Goal: Task Accomplishment & Management: Complete application form

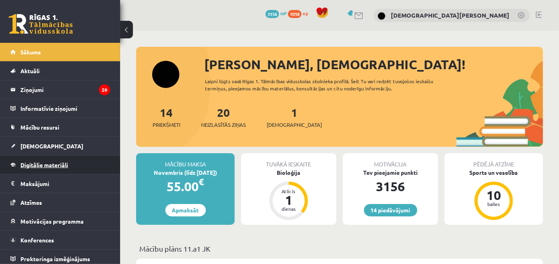
click at [44, 167] on span "Digitālie materiāli" at bounding box center [44, 164] width 48 height 7
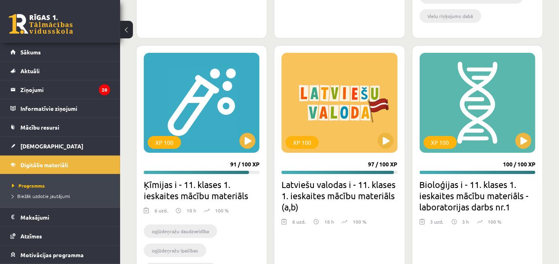
scroll to position [1900, 0]
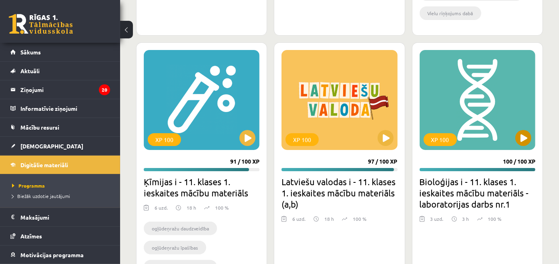
click at [518, 146] on div "XP 100" at bounding box center [477, 100] width 116 height 100
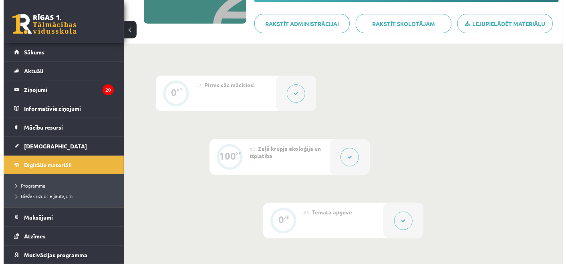
scroll to position [144, 0]
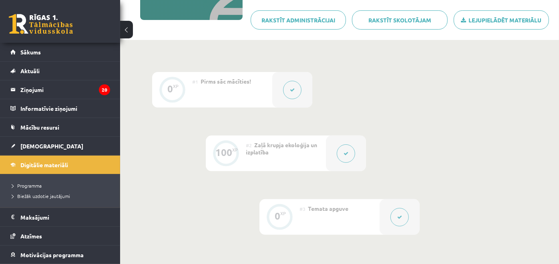
click at [332, 154] on div at bounding box center [346, 154] width 40 height 36
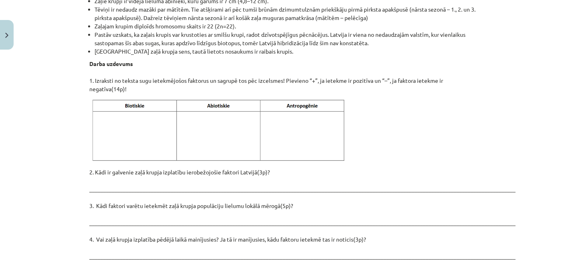
scroll to position [1083, 0]
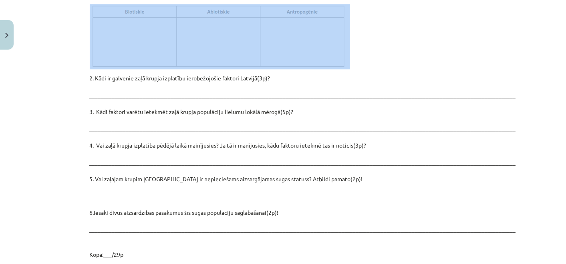
drag, startPoint x: 81, startPoint y: 196, endPoint x: 334, endPoint y: 40, distance: 296.8
copy div "Iepazīsties ar tekstu par zaļo krupi! Klasifikācija Chordata – hordaiņu tips Am…"
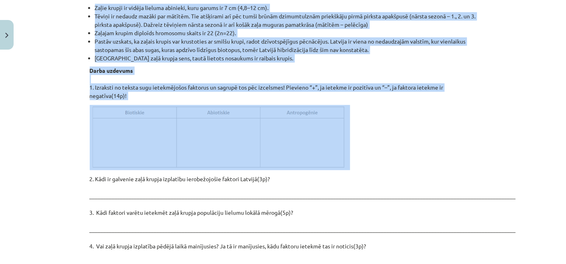
scroll to position [973, 0]
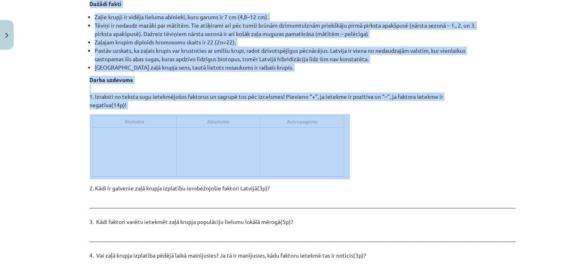
click at [371, 126] on p at bounding box center [283, 146] width 387 height 65
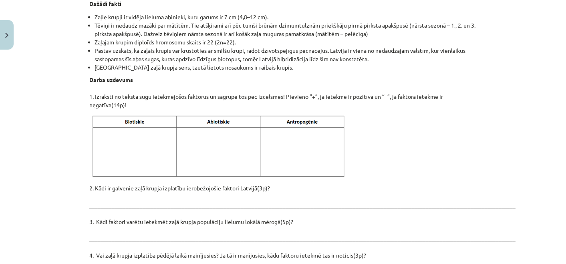
click at [509, 112] on div "Mācību tēma: Bioloģijas i - 11. klases 1. ieskaites mācību materiāls - laborato…" at bounding box center [283, 132] width 566 height 264
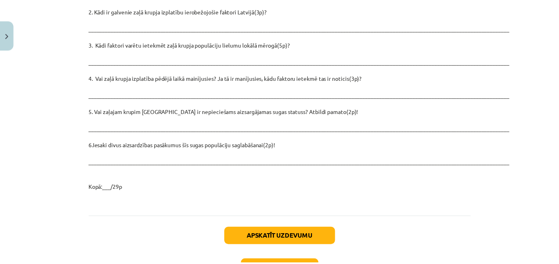
scroll to position [1140, 0]
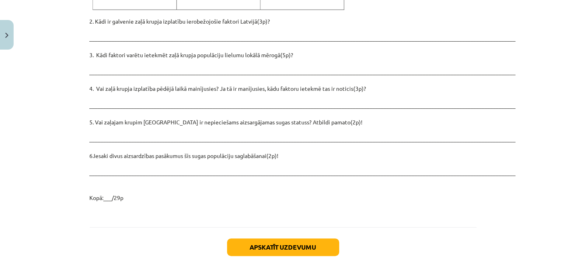
drag, startPoint x: 529, startPoint y: 219, endPoint x: 513, endPoint y: 216, distance: 16.3
click at [513, 216] on div "Mācību tēma: Bioloģijas i - 11. klases 1. ieskaites mācību materiāls - laborato…" at bounding box center [283, 132] width 566 height 264
click at [9, 31] on button "Close" at bounding box center [7, 35] width 14 height 30
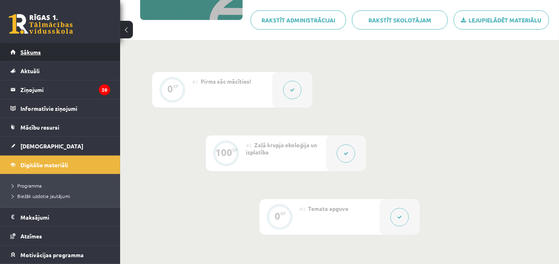
click at [65, 51] on link "Sākums" at bounding box center [60, 52] width 100 height 18
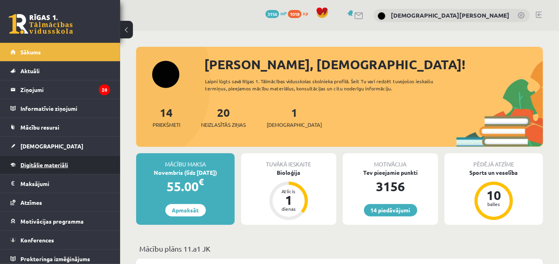
click at [73, 166] on link "Digitālie materiāli" at bounding box center [60, 165] width 100 height 18
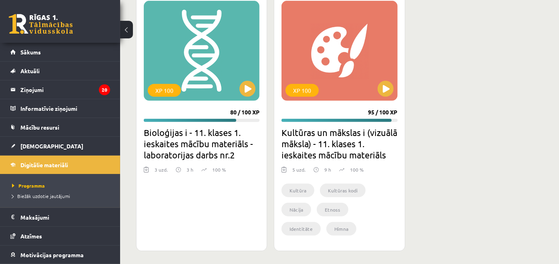
scroll to position [2203, 0]
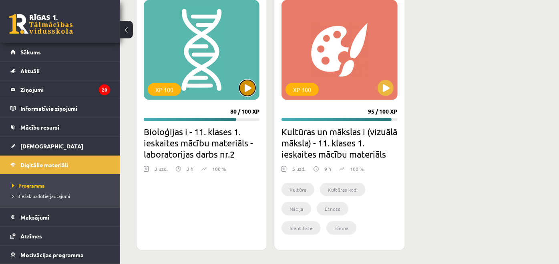
click at [246, 86] on button at bounding box center [247, 88] width 16 height 16
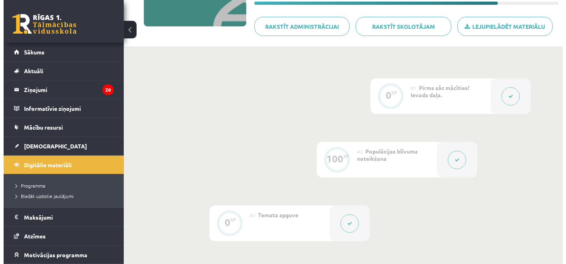
scroll to position [157, 0]
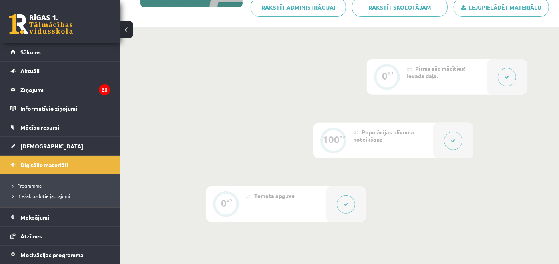
click at [448, 137] on button at bounding box center [453, 141] width 18 height 18
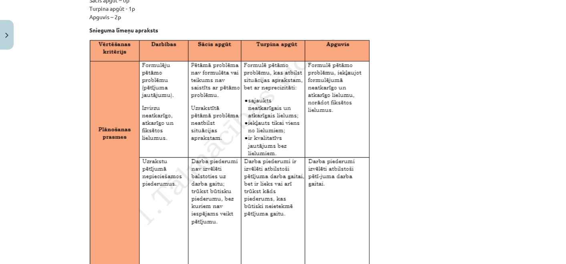
scroll to position [434, 0]
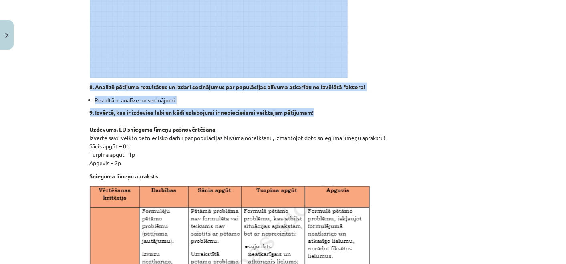
drag, startPoint x: 82, startPoint y: 33, endPoint x: 330, endPoint y: 116, distance: 261.9
click at [330, 116] on div "Mācību tēma: Bioloģijas i - 11. klases 1. ieskaites mācību materiāls - laborato…" at bounding box center [283, 132] width 566 height 264
copy div "#2 Populācijas blīvuma noteikšana 100 XP Saņemsi Grūts 56 pilda Apraksts Uzdevu…"
click at [319, 85] on strong "8. Analizē pētījuma rezultātus un izdari secinājumus par populācijas blīvuma at…" at bounding box center [228, 86] width 276 height 7
copy div "#2 Populācijas blīvuma noteikšana 100 XP Saņemsi Grūts 56 pilda Apraksts Uzdevu…"
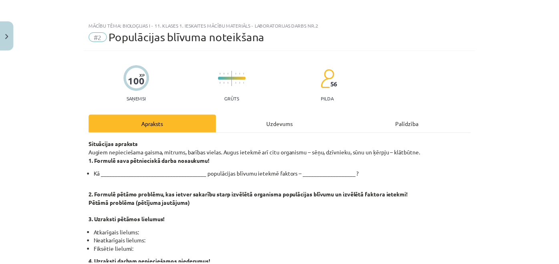
scroll to position [0, 0]
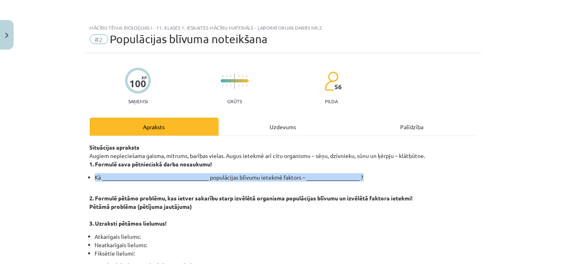
drag, startPoint x: 363, startPoint y: 176, endPoint x: 84, endPoint y: 172, distance: 279.4
copy li "Kā ______________________________________ populācijas blīvumu ietekmē faktors –…"
click at [7, 36] on img "Close" at bounding box center [6, 35] width 3 height 5
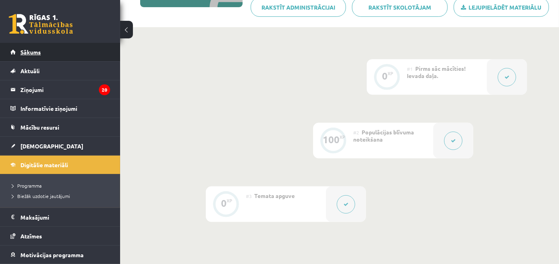
click at [28, 46] on link "Sākums" at bounding box center [60, 52] width 100 height 18
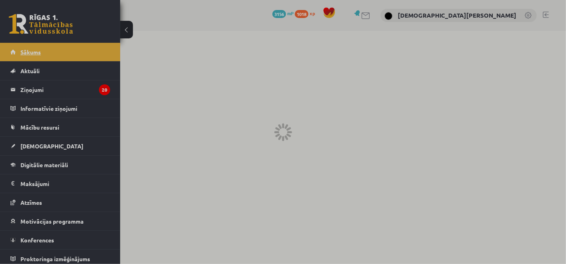
click at [28, 46] on div at bounding box center [283, 132] width 566 height 264
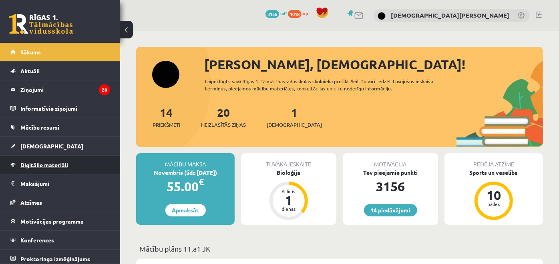
click at [90, 160] on link "Digitālie materiāli" at bounding box center [60, 165] width 100 height 18
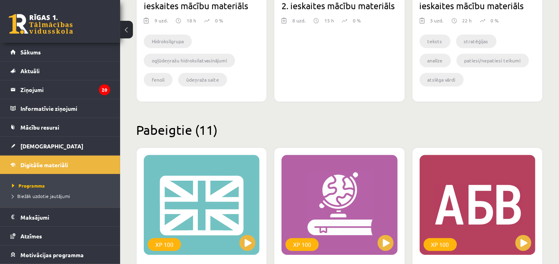
scroll to position [2203, 0]
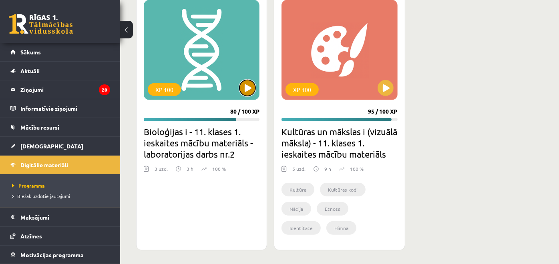
click at [243, 89] on button at bounding box center [247, 88] width 16 height 16
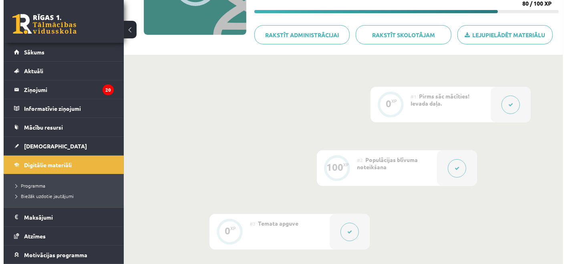
scroll to position [130, 0]
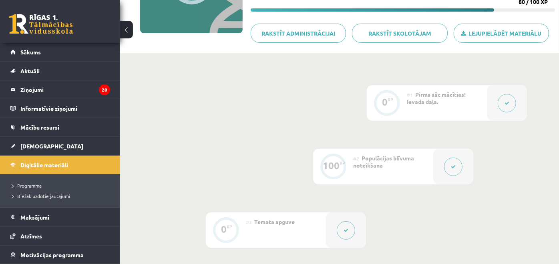
click at [446, 160] on button at bounding box center [453, 167] width 18 height 18
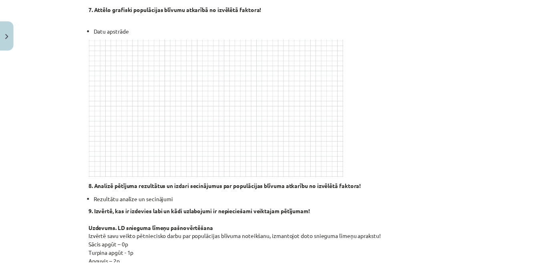
scroll to position [340, 0]
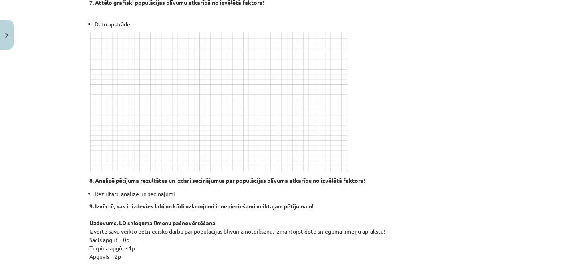
click at [16, 27] on div "Mācību tēma: Bioloģijas i - 11. klases 1. ieskaites mācību materiāls - laborato…" at bounding box center [283, 132] width 566 height 264
click at [3, 32] on button "Close" at bounding box center [7, 35] width 14 height 30
click at [66, 57] on link "Sākums" at bounding box center [60, 52] width 100 height 18
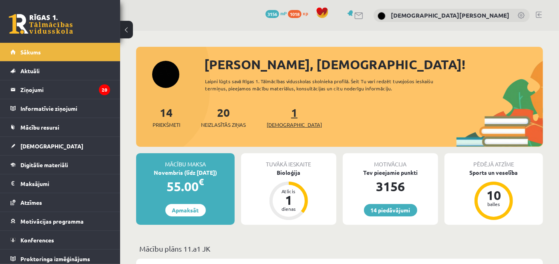
click at [281, 113] on link "1 Ieskaites" at bounding box center [294, 117] width 55 height 24
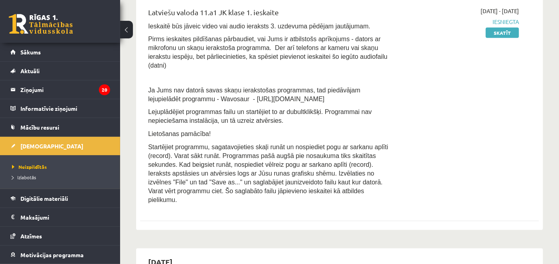
scroll to position [178, 0]
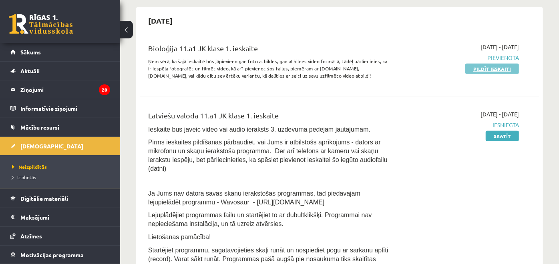
click at [495, 67] on link "Pildīt ieskaiti" at bounding box center [492, 69] width 54 height 10
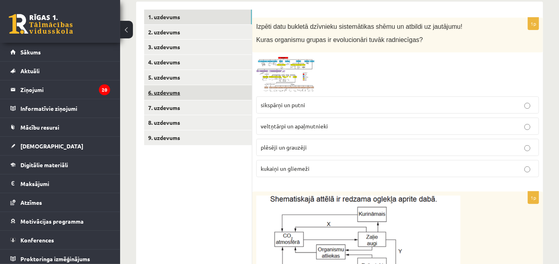
scroll to position [133, 0]
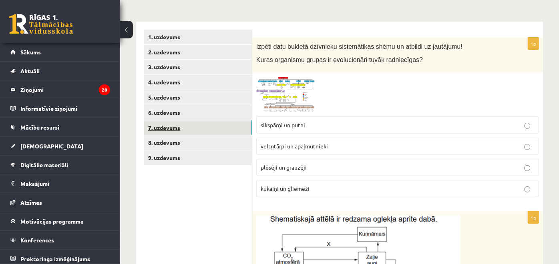
click at [199, 130] on link "7. uzdevums" at bounding box center [198, 127] width 108 height 15
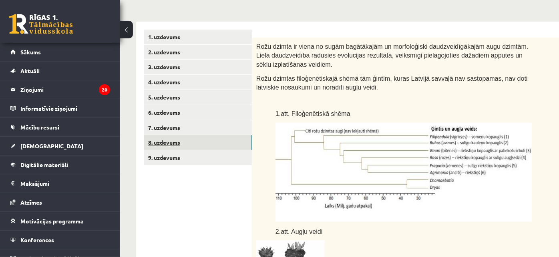
click at [205, 144] on link "8. uzdevums" at bounding box center [198, 142] width 108 height 15
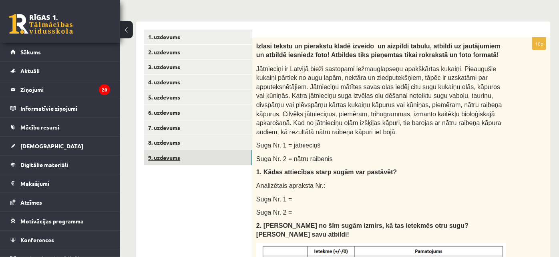
click at [209, 160] on link "9. uzdevums" at bounding box center [198, 157] width 108 height 15
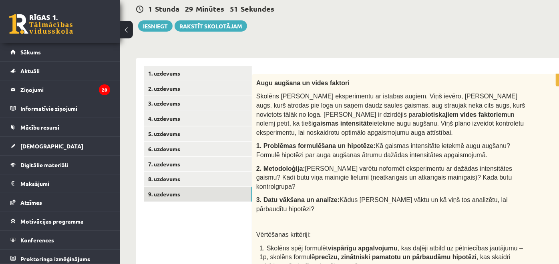
scroll to position [43, 0]
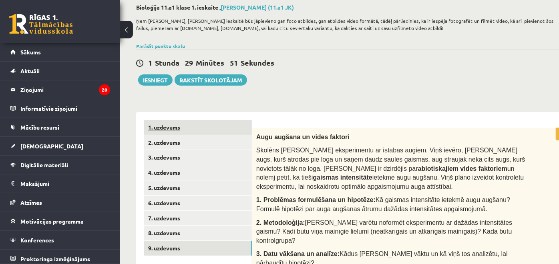
click at [169, 126] on link "1. uzdevums" at bounding box center [198, 127] width 108 height 15
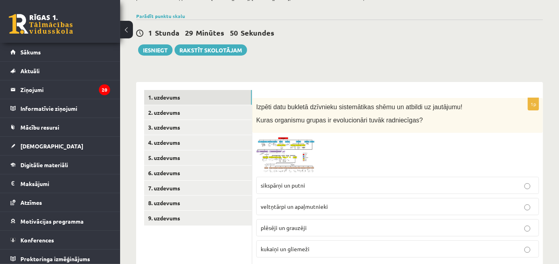
scroll to position [87, 0]
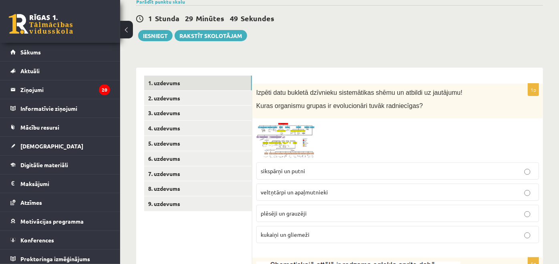
click at [305, 131] on img at bounding box center [286, 140] width 60 height 36
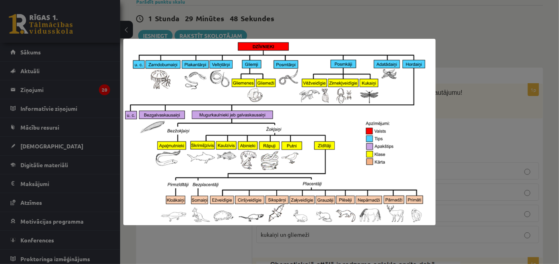
click at [485, 127] on div at bounding box center [279, 132] width 559 height 264
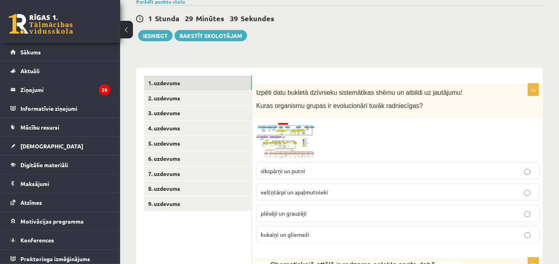
click at [286, 136] on span at bounding box center [286, 141] width 13 height 13
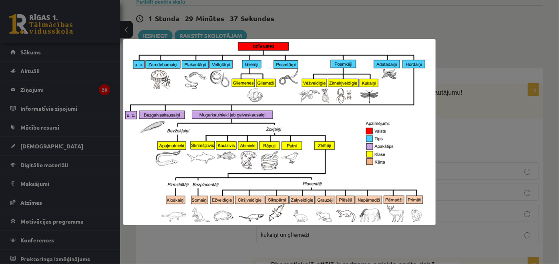
click at [459, 121] on div at bounding box center [279, 132] width 559 height 264
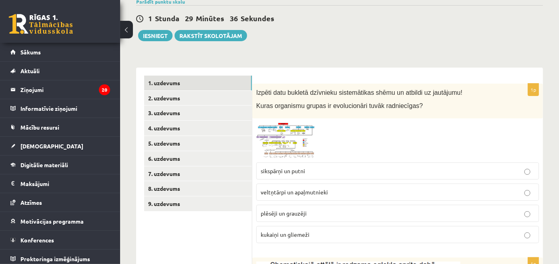
click at [301, 142] on img at bounding box center [286, 140] width 60 height 36
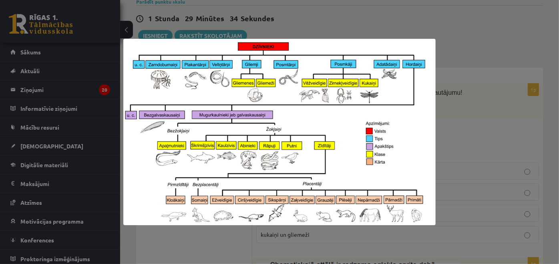
drag, startPoint x: 468, startPoint y: 130, endPoint x: 454, endPoint y: 129, distance: 13.7
click at [466, 129] on div at bounding box center [279, 132] width 559 height 264
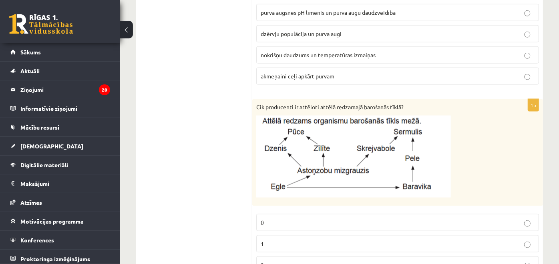
scroll to position [532, 0]
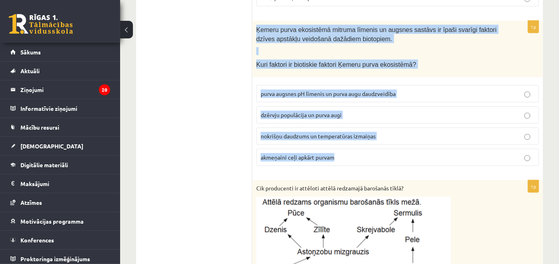
drag, startPoint x: 257, startPoint y: 26, endPoint x: 347, endPoint y: 155, distance: 157.7
click at [348, 155] on div "1p Ķemeru purva ekosistēmā mitruma līmenis un augsnes sastāvs ir īpaši svarīgi …" at bounding box center [397, 96] width 291 height 151
copy div "Ķemeru purva ekosistēmā mitruma līmenis un augsnes sastāvs ir īpaši svarīgi fak…"
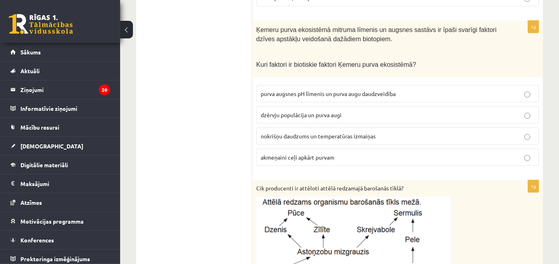
drag, startPoint x: 217, startPoint y: 139, endPoint x: 225, endPoint y: 138, distance: 7.7
click at [299, 113] on span "dzērvju populācija un purva augi" at bounding box center [301, 114] width 81 height 7
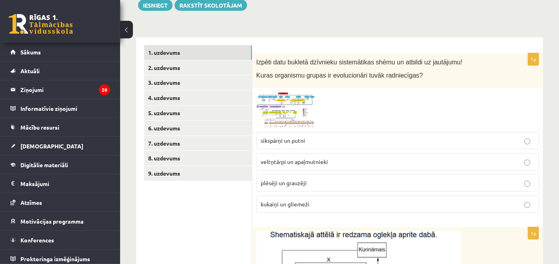
scroll to position [132, 0]
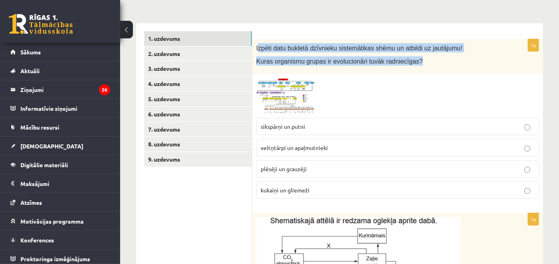
drag, startPoint x: 411, startPoint y: 60, endPoint x: 257, endPoint y: 43, distance: 155.4
click at [257, 43] on div "Izpēti datu bukletā dzīvnieku sistemātikas shēmu un atbildi uz jautājumu! Kuras…" at bounding box center [397, 56] width 291 height 35
copy div "zpēti datu bukletā dzīvnieku sistemātikas shēmu un atbildi uz jautājumu! Kuras …"
click at [289, 92] on span at bounding box center [286, 97] width 13 height 13
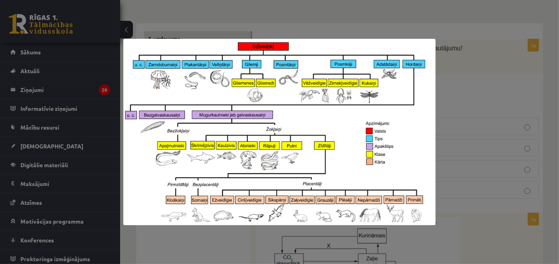
click at [466, 92] on div at bounding box center [279, 132] width 559 height 264
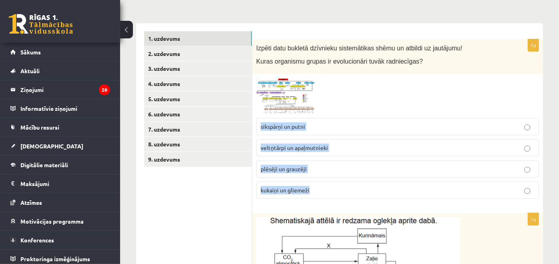
drag, startPoint x: 258, startPoint y: 124, endPoint x: 330, endPoint y: 183, distance: 93.3
click at [330, 183] on fieldset "sikspārņi un putni veltņtārpi un apaļmutnieki plēsēji un grauzēji kukaiņi un gl…" at bounding box center [397, 157] width 283 height 87
copy fieldset "sikspārņi un putni veltņtārpi un apaļmutnieki plēsēji un grauzēji kukaiņi un gl…"
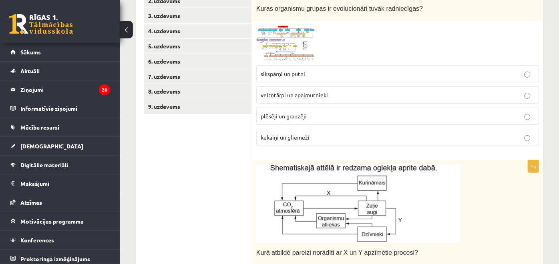
scroll to position [176, 0]
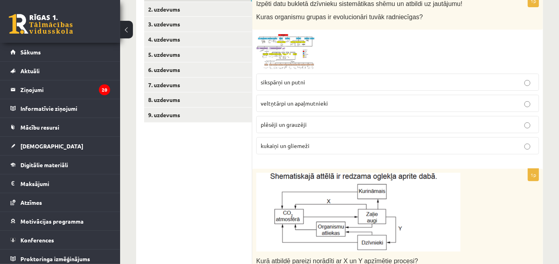
click at [297, 123] on span "plēsēji un grauzēji" at bounding box center [284, 124] width 46 height 7
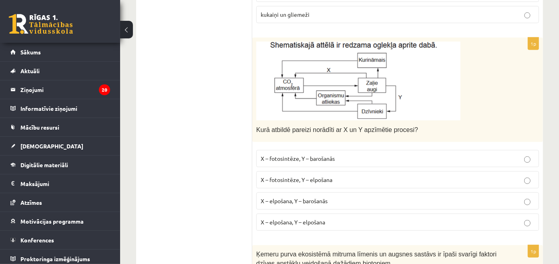
scroll to position [310, 0]
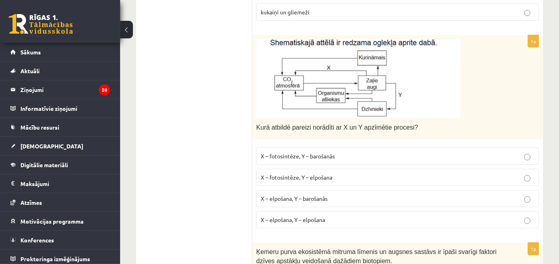
drag, startPoint x: 252, startPoint y: 126, endPoint x: 409, endPoint y: 123, distance: 156.9
drag, startPoint x: 409, startPoint y: 123, endPoint x: 430, endPoint y: 120, distance: 21.8
click at [430, 120] on div "Kurā atbildē pareizi norādīti ar X un Y apzīmētie procesi?" at bounding box center [397, 87] width 291 height 105
drag, startPoint x: 430, startPoint y: 123, endPoint x: 425, endPoint y: 132, distance: 10.2
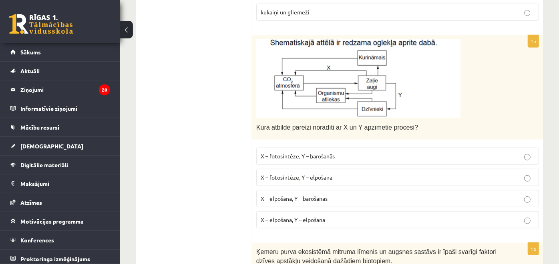
click at [430, 123] on p "Kurā atbildē pareizi norādīti ar X un Y apzīmētie procesi?" at bounding box center [377, 126] width 243 height 9
click at [425, 132] on div "Kurā atbildē pareizi norādīti ar X un Y apzīmētie procesi?" at bounding box center [397, 87] width 291 height 105
click at [327, 223] on label "X – elpošana, Y – elpošana" at bounding box center [397, 219] width 283 height 17
click at [325, 197] on span "X – elpošana, Y – barošanās" at bounding box center [294, 198] width 67 height 7
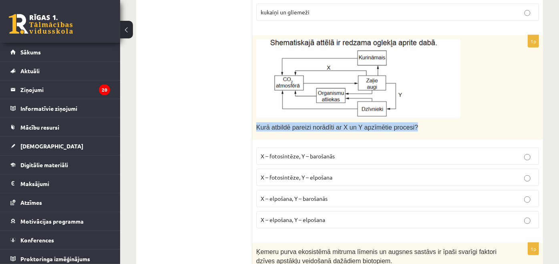
drag, startPoint x: 256, startPoint y: 127, endPoint x: 416, endPoint y: 119, distance: 159.9
click at [417, 119] on div "Kurā atbildē pareizi norādīti ar X un Y apzīmētie procesi?" at bounding box center [397, 87] width 291 height 105
copy span "Kurā atbildē pareizi norādīti ar X un Y apzīmētie procesi?"
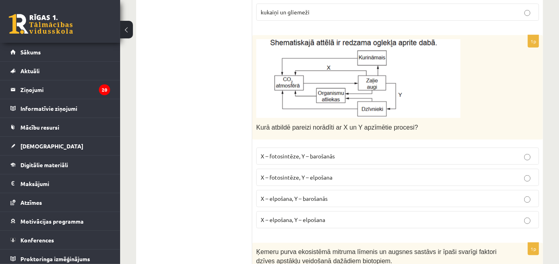
click at [353, 177] on p "X – fotosintēze, Y – elpošana" at bounding box center [398, 177] width 274 height 8
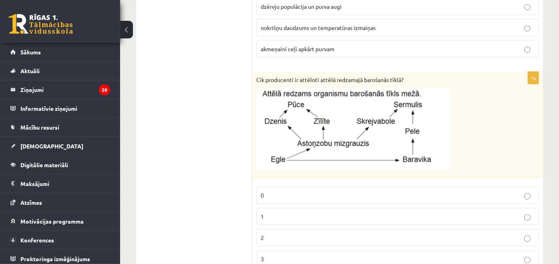
scroll to position [665, 0]
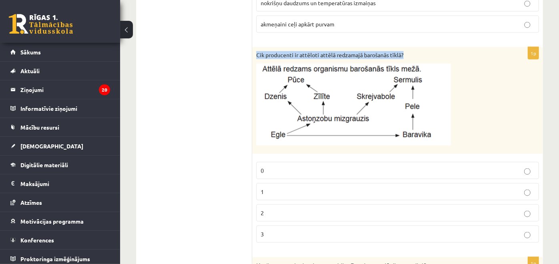
drag, startPoint x: 412, startPoint y: 45, endPoint x: 256, endPoint y: 48, distance: 155.7
click at [256, 48] on div "Cik producenti ir attēloti attēlā redzamajā barošanās tīklā?" at bounding box center [397, 100] width 291 height 107
copy p "Cik producenti ir attēloti attēlā redzamajā barošanās tīklā?"
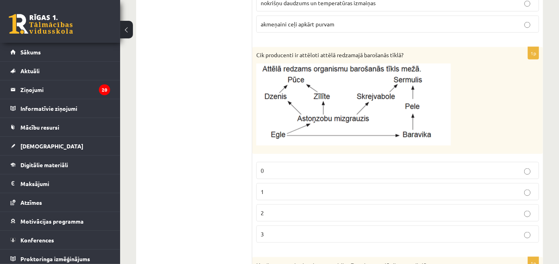
click at [298, 188] on p "1" at bounding box center [398, 192] width 274 height 8
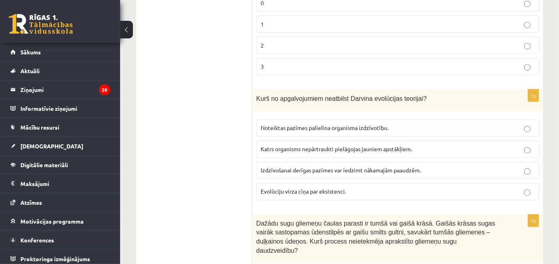
scroll to position [843, 0]
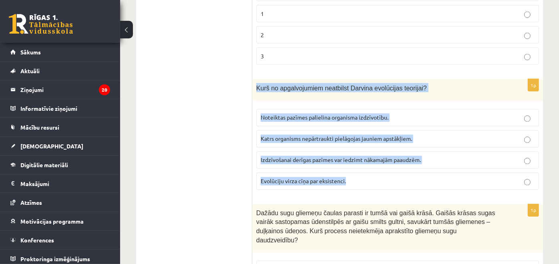
drag, startPoint x: 257, startPoint y: 82, endPoint x: 353, endPoint y: 175, distance: 134.2
click at [353, 175] on div "1p Kurš no apgalvojumiem neatbilst Darvina evolūcijas teorijai? Noteiktas pazīm…" at bounding box center [397, 137] width 291 height 117
copy div "Kurš no apgalvojumiem neatbilst Darvina evolūcijas teorijai? Noteiktas pazīmes …"
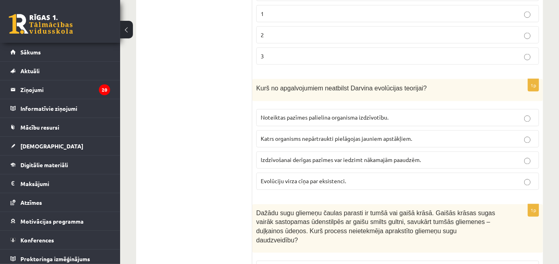
click at [293, 137] on span "Katrs organisms nepārtraukti pielāgojas jauniem apstākļiem." at bounding box center [336, 138] width 151 height 7
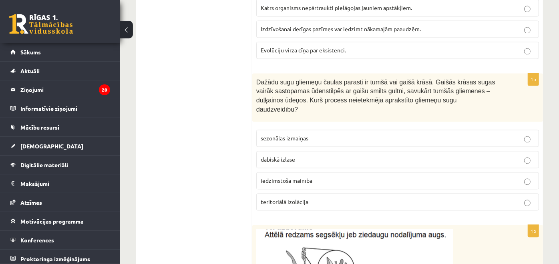
scroll to position [1021, 0]
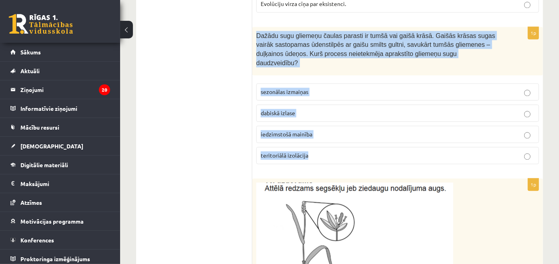
drag, startPoint x: 256, startPoint y: 31, endPoint x: 329, endPoint y: 134, distance: 126.7
click at [329, 134] on div "1p Dažādu sugu gliemeņu čaulas parasti ir tumšā vai gaišā krāsā. Gaišās krāsas …" at bounding box center [397, 99] width 291 height 144
copy div "Dažādu sugu gliemeņu čaulas parasti ir tumšā vai gaišā krāsā. Gaišās krāsas sug…"
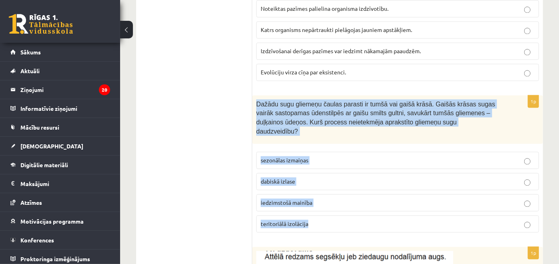
scroll to position [932, 0]
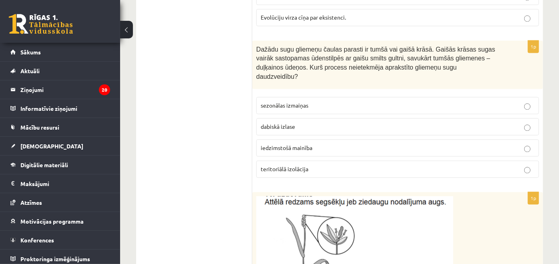
scroll to position [1021, 0]
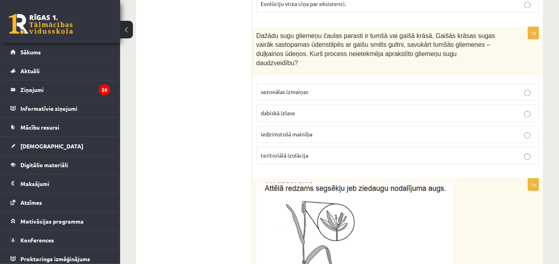
click at [287, 88] on span "sezonālas izmaiņas" at bounding box center [285, 91] width 48 height 7
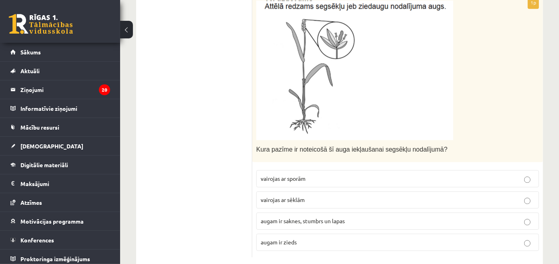
scroll to position [1204, 0]
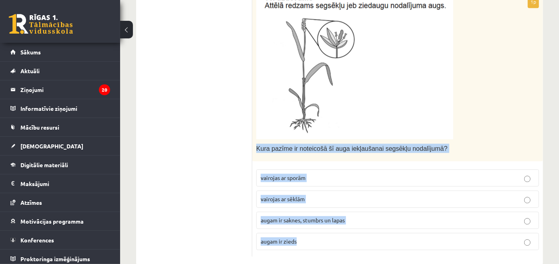
drag, startPoint x: 253, startPoint y: 128, endPoint x: 306, endPoint y: 230, distance: 114.6
click at [306, 230] on div "1p Kura pazīme ir noteicošā šī auga iekļaušanai segsēkļu nodalījumā? vairojas a…" at bounding box center [397, 126] width 291 height 261
copy div "Kura pazīme ir noteicošā šī auga iekļaušanai segsēkļu nodalījumā? vairojas ar s…"
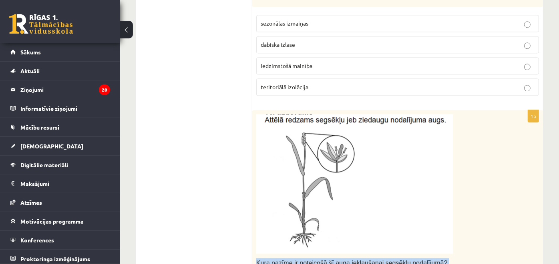
scroll to position [1071, 0]
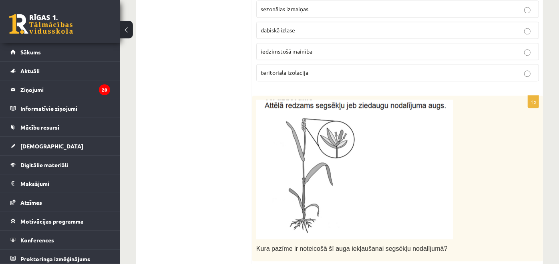
scroll to position [1204, 0]
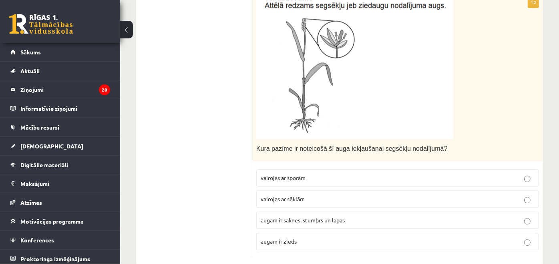
click at [296, 237] on p "augam ir zieds" at bounding box center [398, 241] width 274 height 8
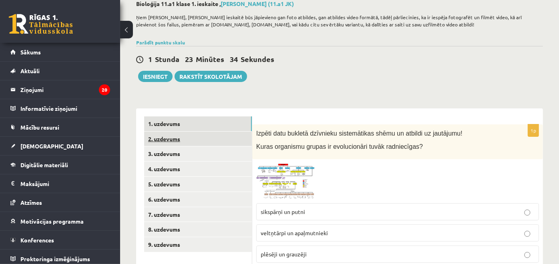
scroll to position [48, 0]
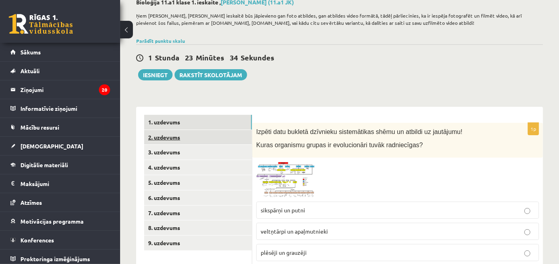
click at [217, 139] on link "2. uzdevums" at bounding box center [198, 137] width 108 height 15
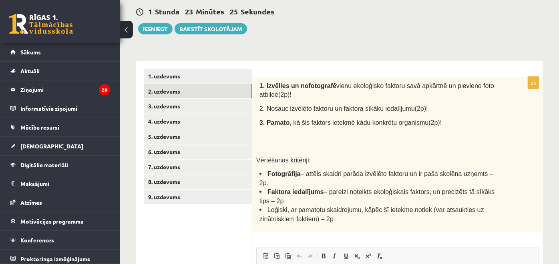
scroll to position [70, 0]
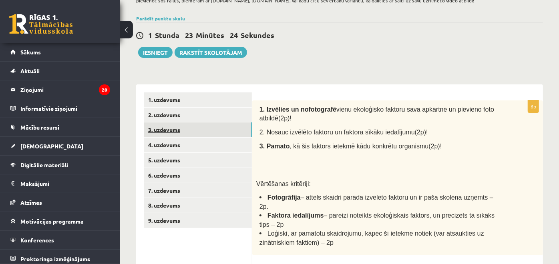
click at [214, 124] on link "3. uzdevums" at bounding box center [198, 129] width 108 height 15
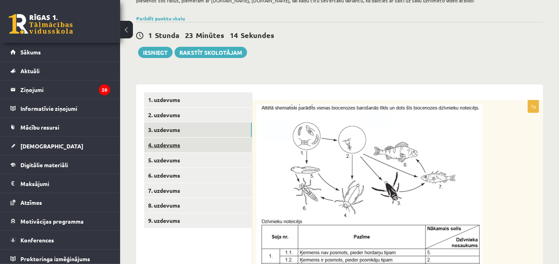
click at [202, 145] on link "4. uzdevums" at bounding box center [198, 145] width 108 height 15
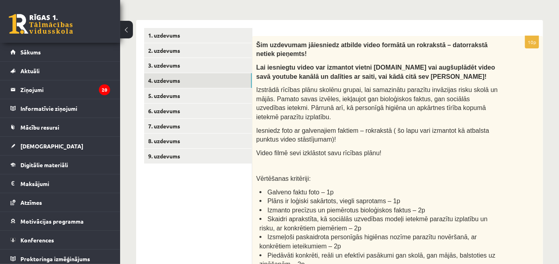
scroll to position [115, 0]
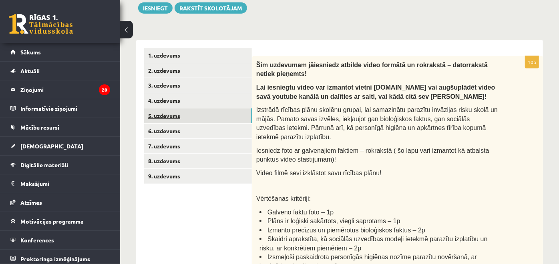
click at [219, 117] on link "5. uzdevums" at bounding box center [198, 115] width 108 height 15
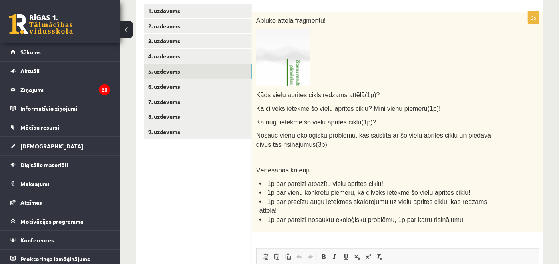
scroll to position [0, 0]
click at [287, 58] on img at bounding box center [283, 57] width 54 height 57
click at [292, 71] on img at bounding box center [283, 57] width 54 height 57
click at [288, 49] on img at bounding box center [283, 57] width 54 height 57
click at [285, 60] on img at bounding box center [283, 57] width 54 height 57
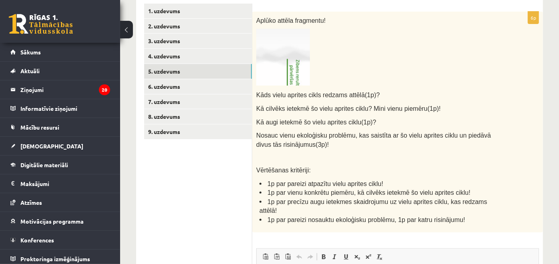
click at [287, 59] on img at bounding box center [283, 57] width 54 height 57
click at [303, 85] on img at bounding box center [283, 57] width 54 height 57
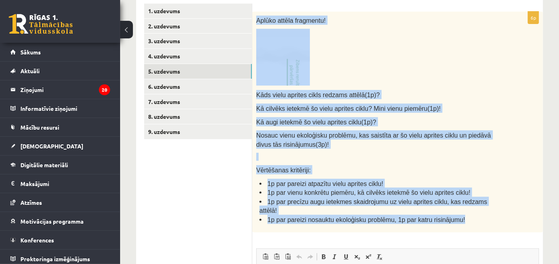
drag, startPoint x: 257, startPoint y: 18, endPoint x: 465, endPoint y: 215, distance: 286.3
click at [465, 215] on div "Aplūko attēla fragmentu! Kāds vielu aprites cikls redzams attēlā(1p)? Kā cilvēk…" at bounding box center [397, 122] width 291 height 221
copy div "Aplūko attēla fragmentu! Kāds vielu aprites cikls redzams attēlā(1p)? Kā cilvēk…"
click at [429, 82] on p at bounding box center [377, 57] width 243 height 57
click at [304, 64] on img at bounding box center [283, 57] width 54 height 57
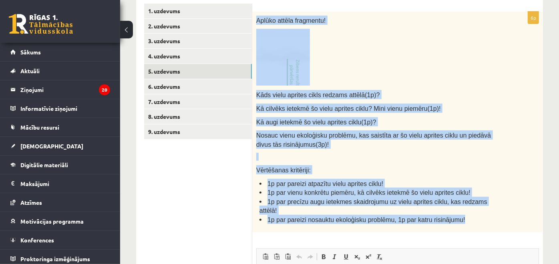
click at [297, 64] on img at bounding box center [283, 57] width 54 height 57
click at [298, 64] on img at bounding box center [283, 57] width 54 height 57
click at [317, 55] on p at bounding box center [377, 57] width 243 height 57
click at [323, 60] on p at bounding box center [377, 57] width 243 height 57
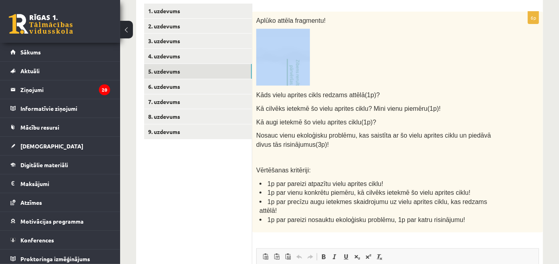
click at [323, 60] on p at bounding box center [377, 57] width 243 height 57
click at [298, 65] on img at bounding box center [283, 57] width 54 height 57
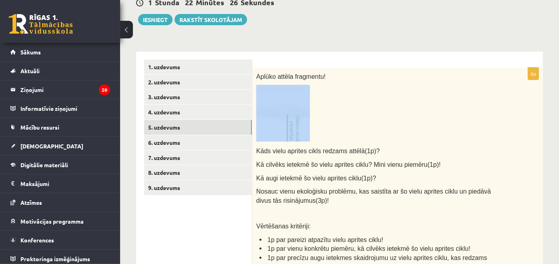
scroll to position [101, 0]
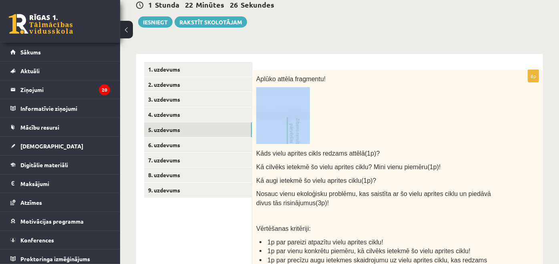
click at [293, 116] on img at bounding box center [283, 115] width 54 height 57
click at [269, 94] on img at bounding box center [283, 115] width 54 height 57
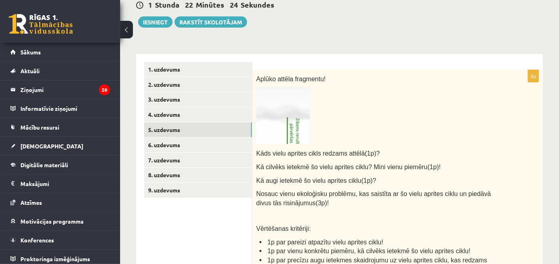
drag, startPoint x: 275, startPoint y: 99, endPoint x: 334, endPoint y: 77, distance: 62.6
click at [334, 77] on p "Aplūko attēla fragmentu!" at bounding box center [377, 78] width 243 height 9
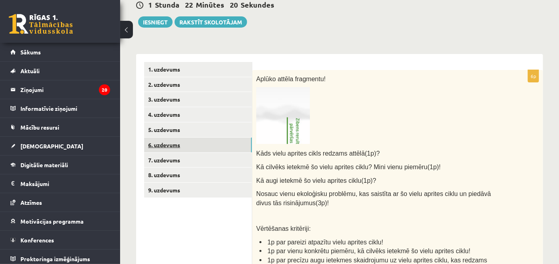
click at [203, 147] on link "6. uzdevums" at bounding box center [198, 145] width 108 height 15
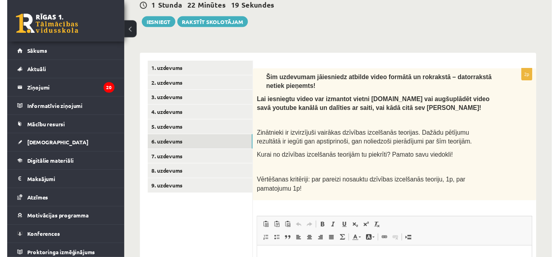
scroll to position [0, 0]
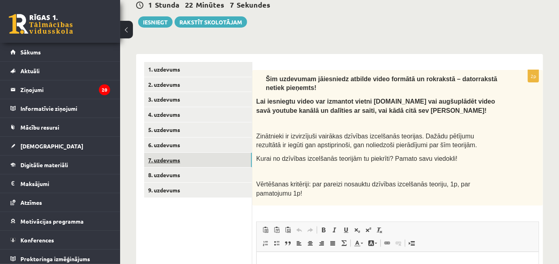
click at [245, 160] on link "7. uzdevums" at bounding box center [198, 160] width 108 height 15
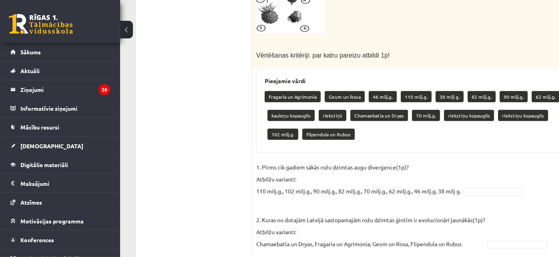
scroll to position [415, 0]
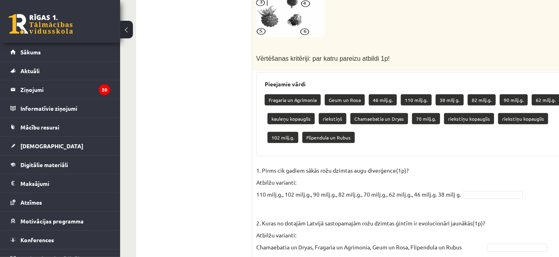
click at [286, 185] on p "1. Pirms cik gadiem sākās rožu dzimtas augu diverģence(1p)? Atbilžu varianti: 1…" at bounding box center [358, 183] width 205 height 36
click at [317, 195] on p "1. Pirms cik gadiem sākās rožu dzimtas augu diverģence(1p)? Atbilžu varianti: 1…" at bounding box center [358, 183] width 205 height 36
click at [358, 191] on p "1. Pirms cik gadiem sākās rožu dzimtas augu diverģence(1p)? Atbilžu varianti: 1…" at bounding box center [358, 183] width 205 height 36
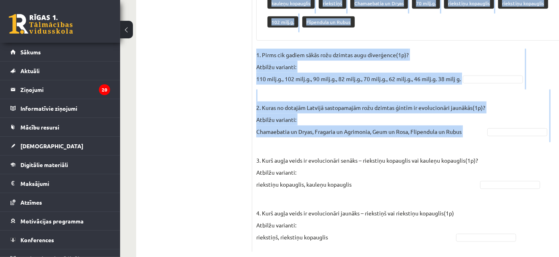
scroll to position [549, 0]
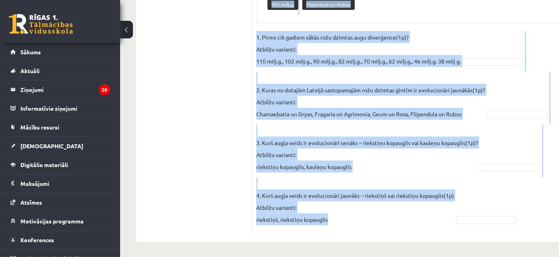
drag, startPoint x: 258, startPoint y: 81, endPoint x: 405, endPoint y: 220, distance: 202.4
copy div "Pieejamie vārdi Fragaria un Agrimonia Geum un Rosa 46 milj.g. 110 milj.g. 38 mi…"
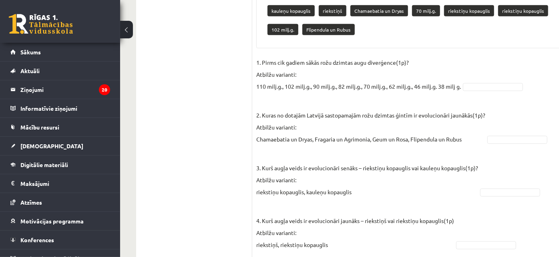
scroll to position [504, 0]
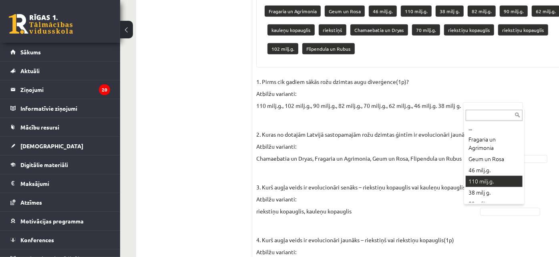
drag, startPoint x: 492, startPoint y: 177, endPoint x: 463, endPoint y: 161, distance: 32.6
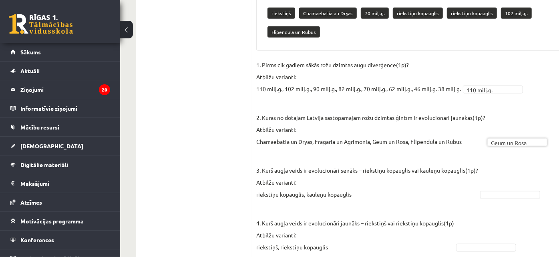
scroll to position [530, 0]
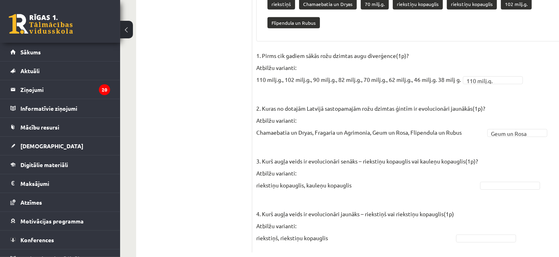
drag, startPoint x: 494, startPoint y: 157, endPoint x: 497, endPoint y: 162, distance: 5.6
click at [495, 159] on fieldset "**********" at bounding box center [413, 149] width 315 height 199
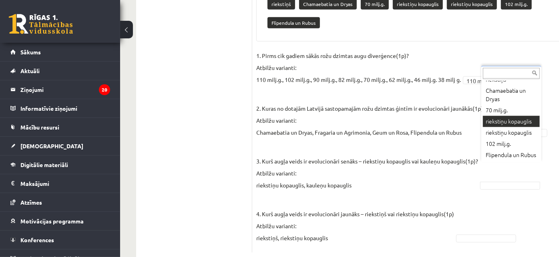
scroll to position [138, 0]
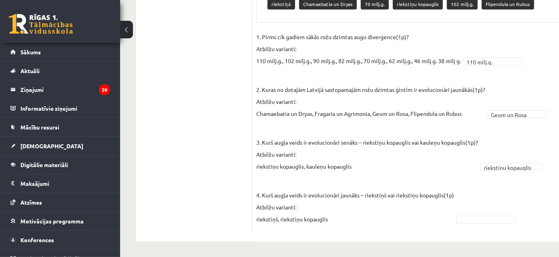
click at [493, 208] on fieldset "**********" at bounding box center [413, 130] width 315 height 199
click at [492, 214] on fieldset "**********" at bounding box center [413, 130] width 315 height 199
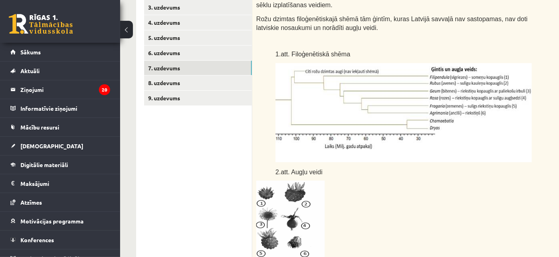
scroll to position [130, 0]
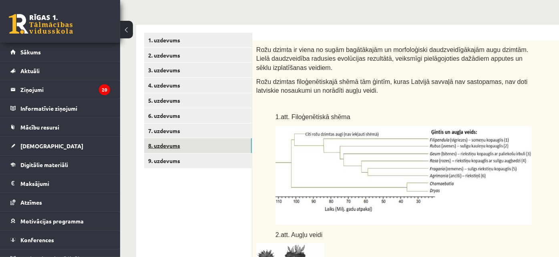
click at [210, 150] on link "8. uzdevums" at bounding box center [198, 145] width 108 height 15
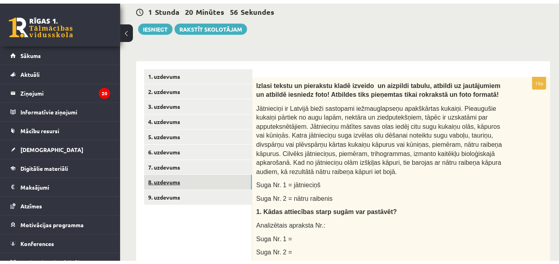
scroll to position [116, 0]
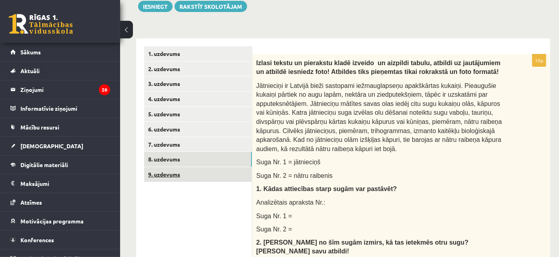
click at [222, 175] on link "9. uzdevums" at bounding box center [198, 174] width 108 height 15
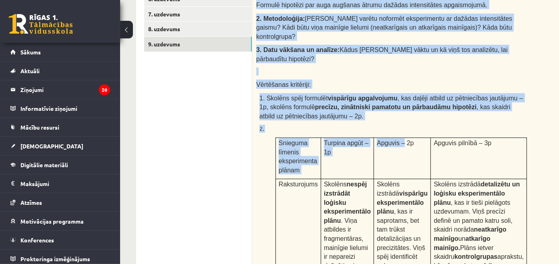
scroll to position [250, 0]
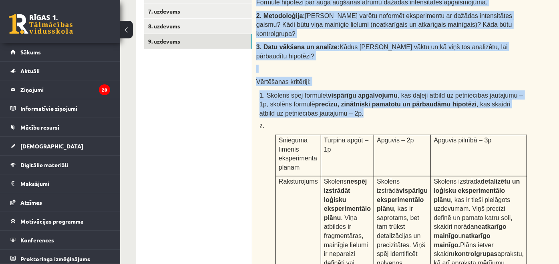
drag, startPoint x: 257, startPoint y: 18, endPoint x: 448, endPoint y: 110, distance: 212.7
click at [448, 110] on div "Augu augšana un vides faktori Skolēns Jānis veic eksperimentu ar istabas augiem…" at bounding box center [411, 164] width 319 height 486
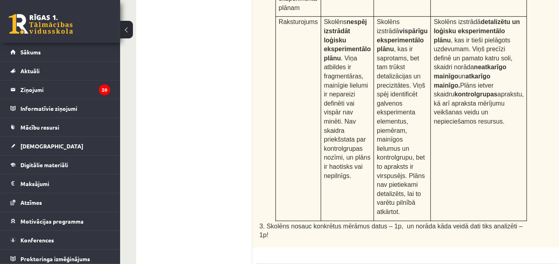
scroll to position [427, 0]
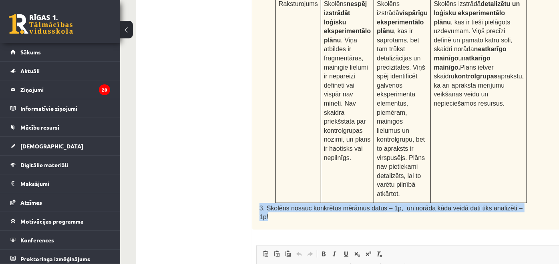
drag, startPoint x: 257, startPoint y: 184, endPoint x: 269, endPoint y: 194, distance: 15.3
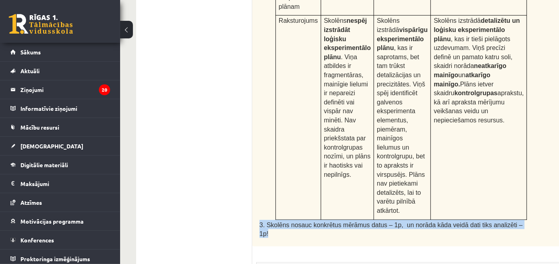
scroll to position [576, 0]
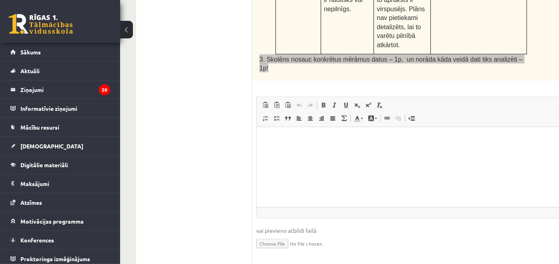
click at [333, 139] on p "Editor, wiswyg-editor-user-answer-47433954566440" at bounding box center [411, 139] width 294 height 8
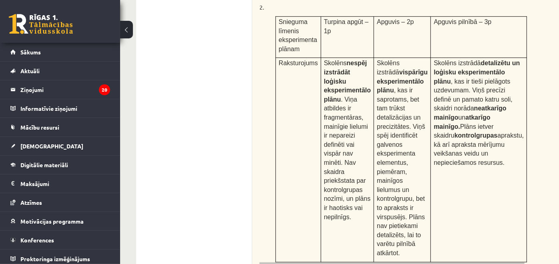
scroll to position [532, 0]
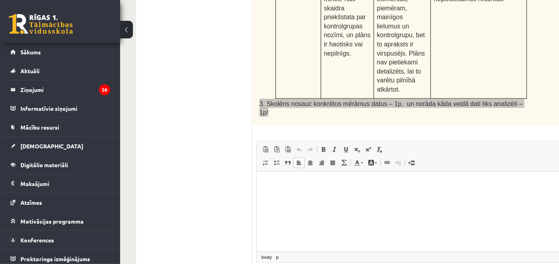
click at [333, 181] on p "Editor, wiswyg-editor-user-answer-47433954566440" at bounding box center [411, 183] width 294 height 8
click at [313, 196] on html "**********" at bounding box center [411, 183] width 310 height 24
click at [387, 181] on p "**********" at bounding box center [397, 183] width 266 height 8
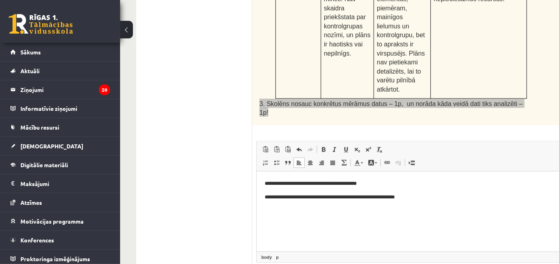
drag, startPoint x: 263, startPoint y: 199, endPoint x: 290, endPoint y: 205, distance: 28.4
click at [263, 199] on html "**********" at bounding box center [411, 190] width 310 height 38
click at [361, 198] on p "**********" at bounding box center [397, 197] width 266 height 8
click at [450, 191] on body "**********" at bounding box center [411, 190] width 294 height 22
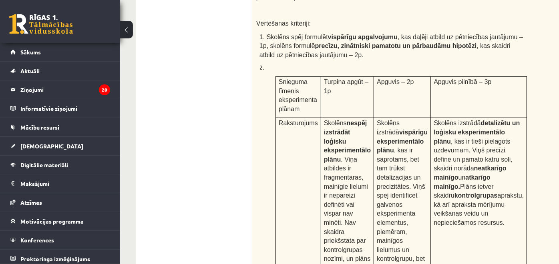
scroll to position [265, 0]
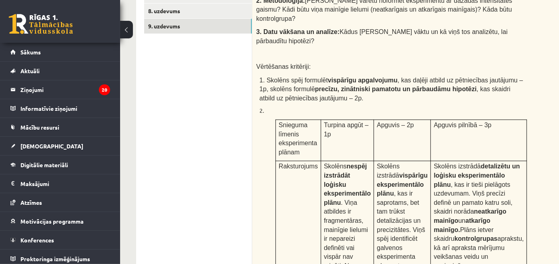
click at [474, 97] on p "1. Skolēns spēj formulēt vispārīgu apgalvojumu , kas daļēji atbild uz pētniecīb…" at bounding box center [392, 88] width 267 height 27
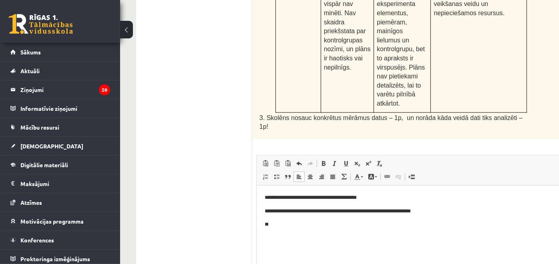
scroll to position [532, 0]
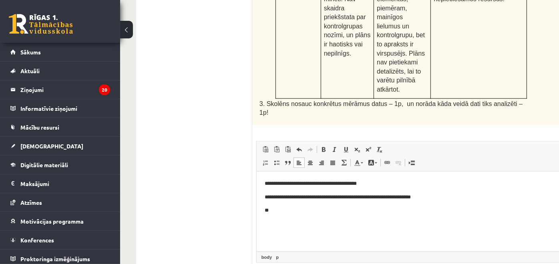
click at [307, 214] on p "**" at bounding box center [397, 210] width 266 height 8
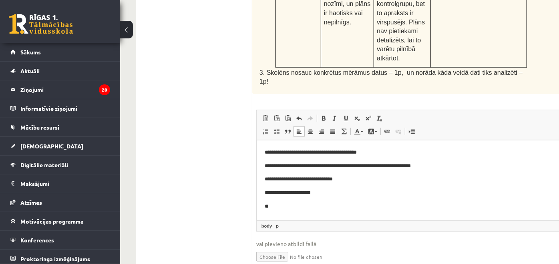
scroll to position [576, 0]
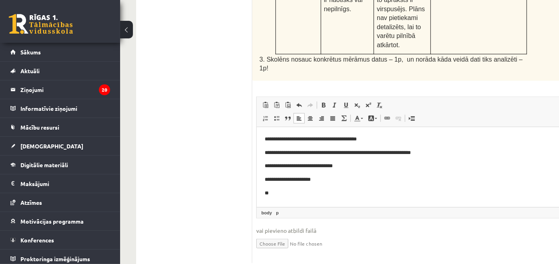
click at [330, 191] on p "**" at bounding box center [397, 193] width 266 height 8
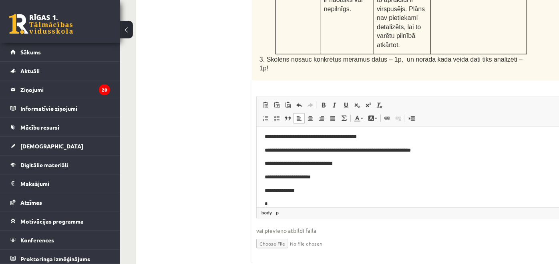
scroll to position [3, 0]
click at [306, 205] on p "**********" at bounding box center [393, 203] width 259 height 8
click at [379, 205] on p "**********" at bounding box center [393, 203] width 259 height 8
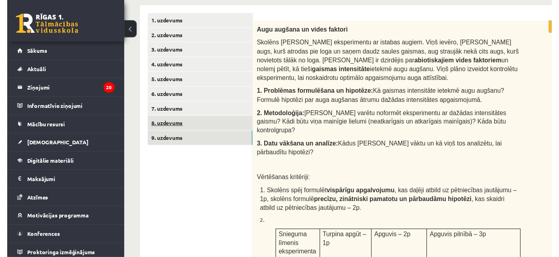
scroll to position [132, 0]
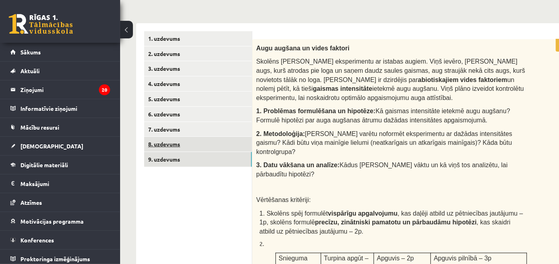
click at [223, 138] on link "8. uzdevums" at bounding box center [198, 144] width 108 height 15
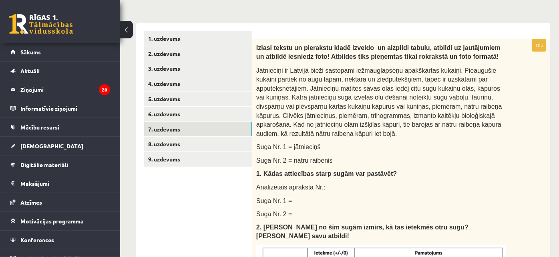
click at [221, 126] on link "7. uzdevums" at bounding box center [198, 129] width 108 height 15
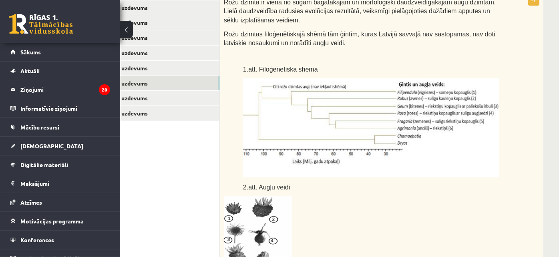
scroll to position [89, 32]
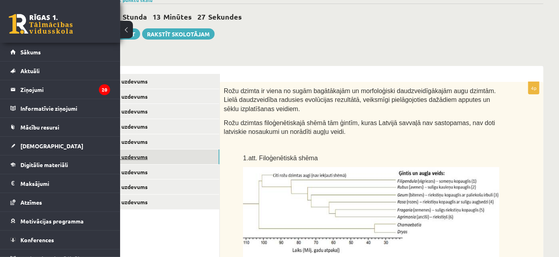
click at [163, 157] on link "6. uzdevums" at bounding box center [166, 157] width 108 height 15
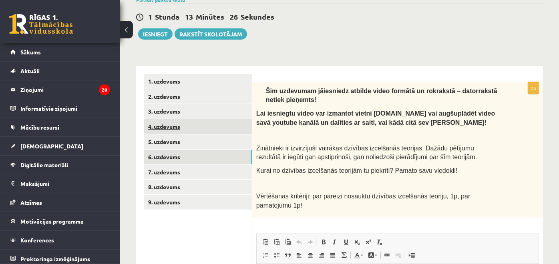
scroll to position [0, 0]
click at [200, 123] on link "4. uzdevums" at bounding box center [198, 126] width 108 height 15
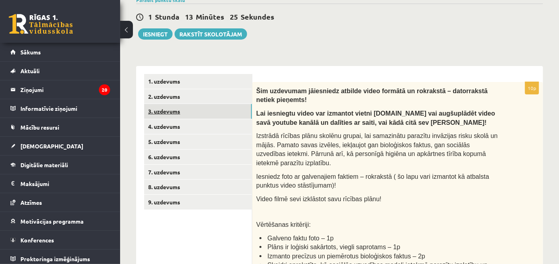
click at [203, 114] on link "3. uzdevums" at bounding box center [198, 111] width 108 height 15
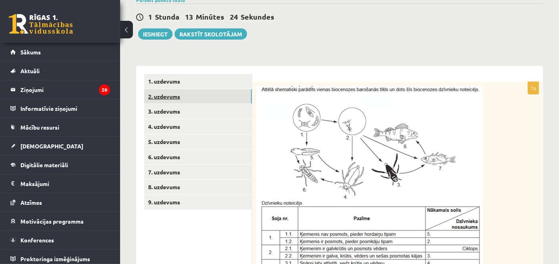
click at [209, 97] on link "2. uzdevums" at bounding box center [198, 96] width 108 height 15
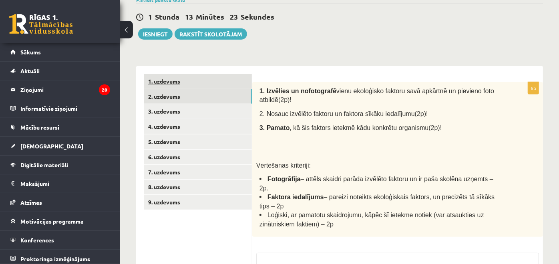
click at [214, 78] on link "1. uzdevums" at bounding box center [198, 81] width 108 height 15
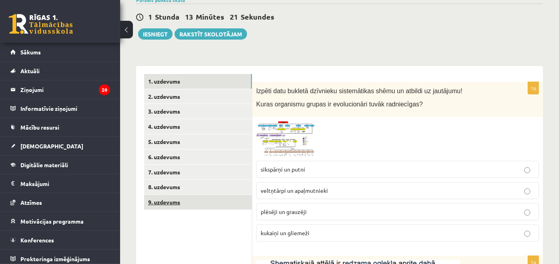
click at [182, 199] on link "9. uzdevums" at bounding box center [198, 202] width 108 height 15
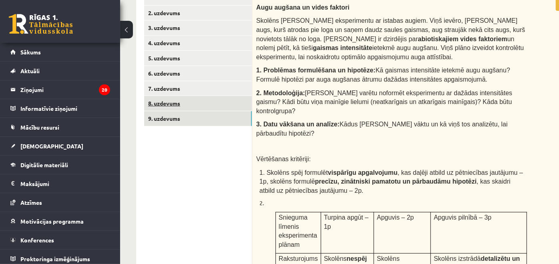
scroll to position [133, 0]
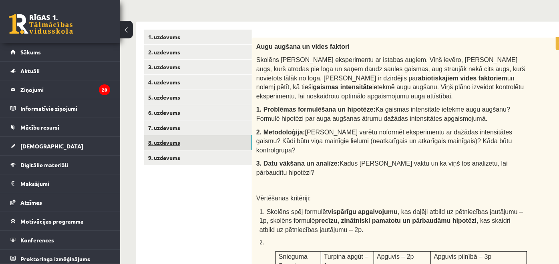
click at [183, 137] on link "8. uzdevums" at bounding box center [198, 142] width 108 height 15
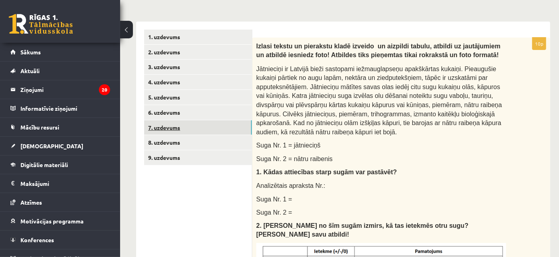
click at [184, 131] on link "7. uzdevums" at bounding box center [198, 127] width 108 height 15
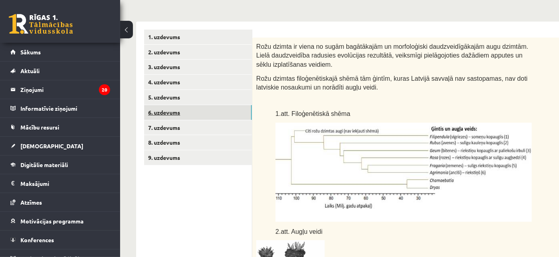
click at [184, 116] on link "6. uzdevums" at bounding box center [198, 112] width 108 height 15
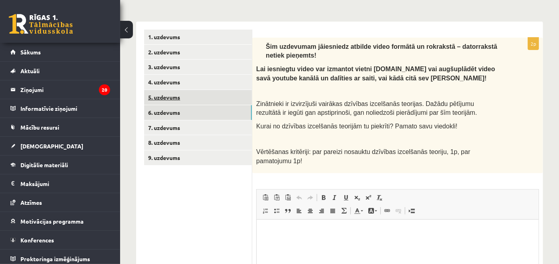
scroll to position [0, 0]
click at [187, 98] on link "5. uzdevums" at bounding box center [198, 97] width 108 height 15
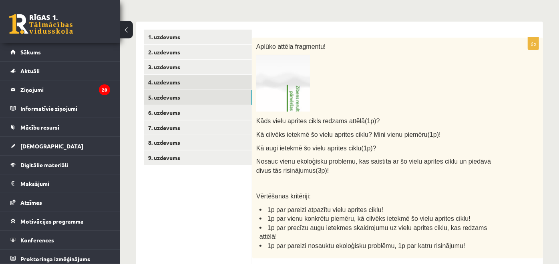
click at [191, 79] on link "4. uzdevums" at bounding box center [198, 82] width 108 height 15
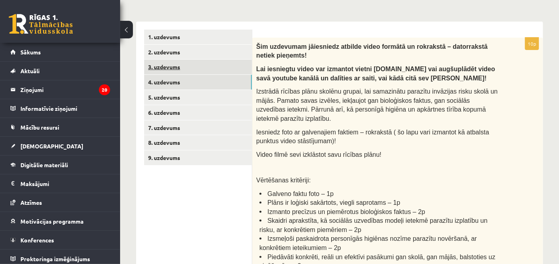
click at [199, 62] on link "3. uzdevums" at bounding box center [198, 67] width 108 height 15
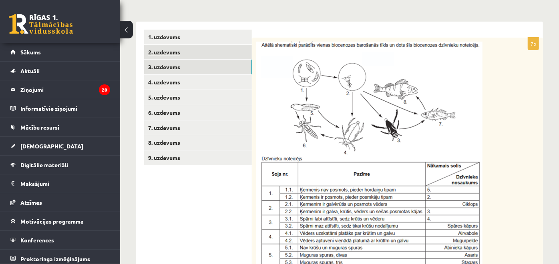
click at [201, 48] on link "2. uzdevums" at bounding box center [198, 52] width 108 height 15
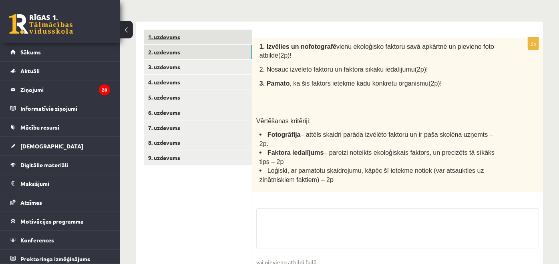
click at [202, 36] on link "1. uzdevums" at bounding box center [198, 37] width 108 height 15
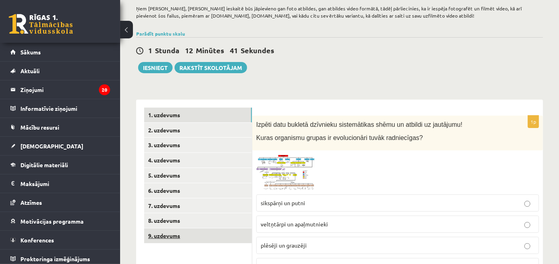
scroll to position [137, 0]
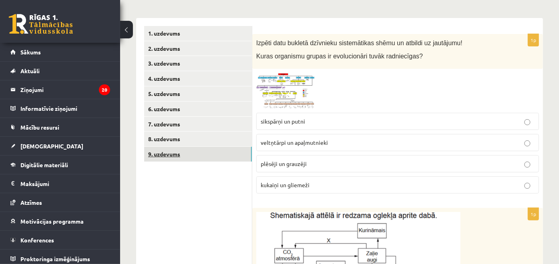
click at [191, 153] on link "9. uzdevums" at bounding box center [198, 154] width 108 height 15
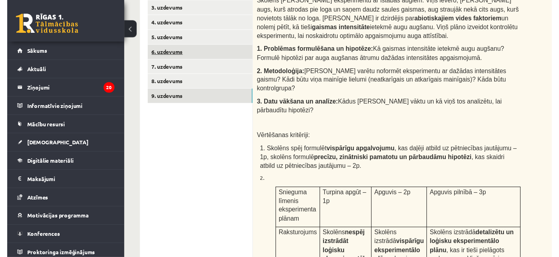
scroll to position [132, 0]
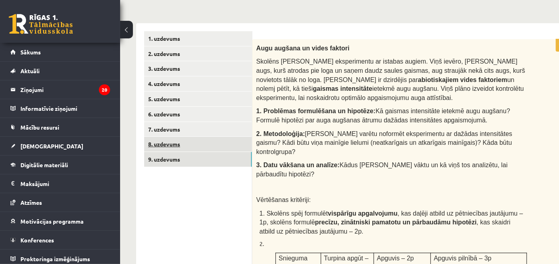
click at [219, 142] on link "8. uzdevums" at bounding box center [198, 144] width 108 height 15
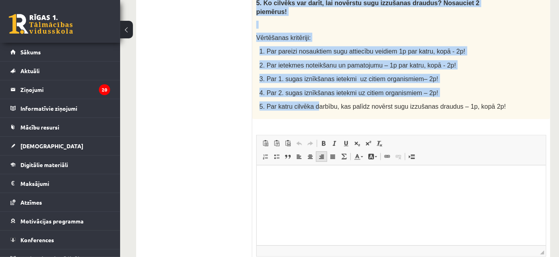
scroll to position [517, 0]
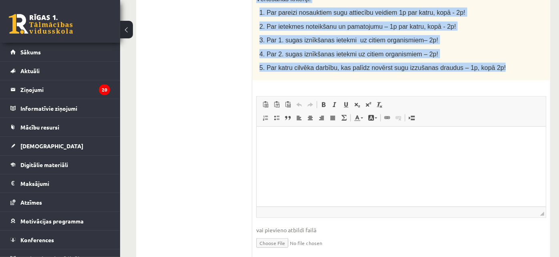
drag, startPoint x: 255, startPoint y: 88, endPoint x: 491, endPoint y: 44, distance: 239.5
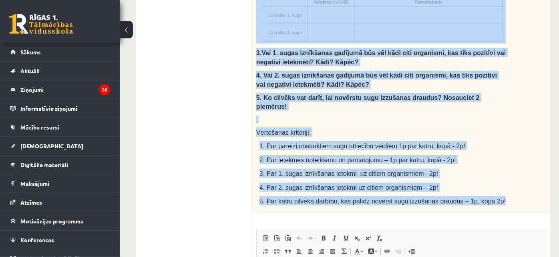
click at [501, 128] on p "Vērtēšanas kritēriji:" at bounding box center [381, 132] width 250 height 9
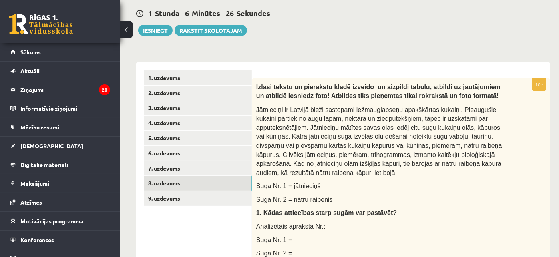
scroll to position [72, 0]
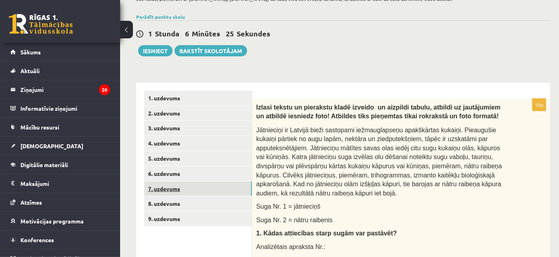
click at [207, 191] on link "7. uzdevums" at bounding box center [198, 189] width 108 height 15
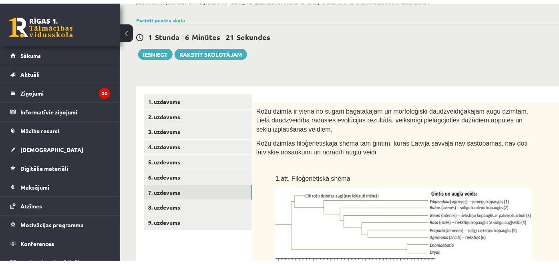
scroll to position [41, 0]
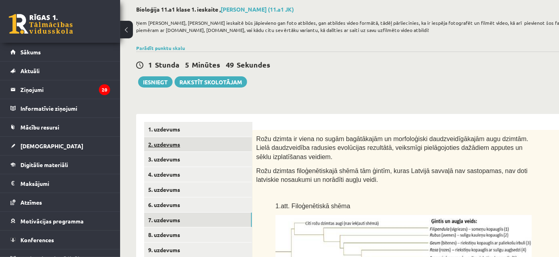
click at [238, 148] on link "2. uzdevums" at bounding box center [198, 144] width 108 height 15
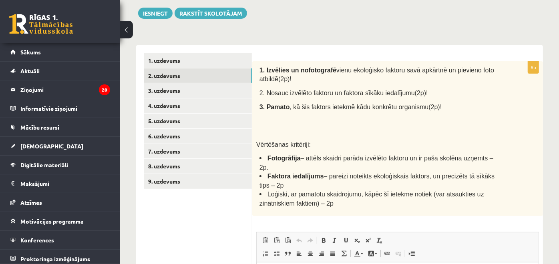
scroll to position [130, 0]
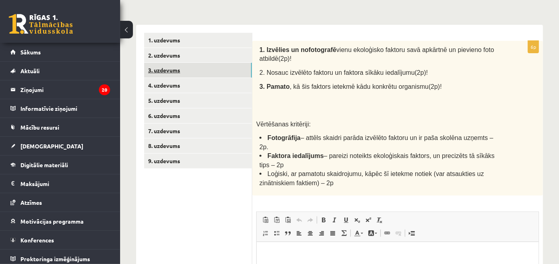
click at [220, 69] on link "3. uzdevums" at bounding box center [198, 70] width 108 height 15
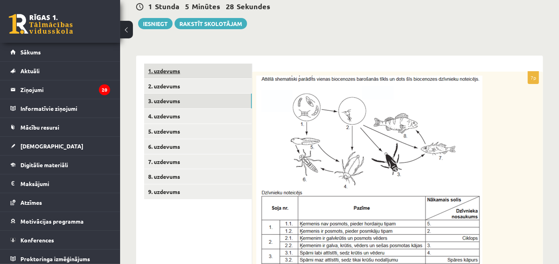
scroll to position [80, 0]
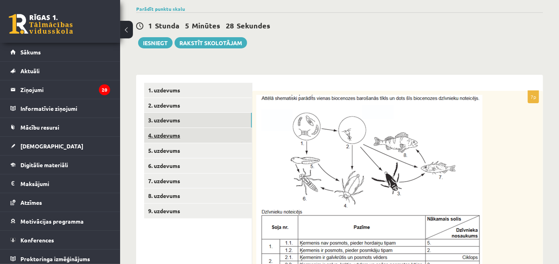
click at [216, 129] on link "4. uzdevums" at bounding box center [198, 135] width 108 height 15
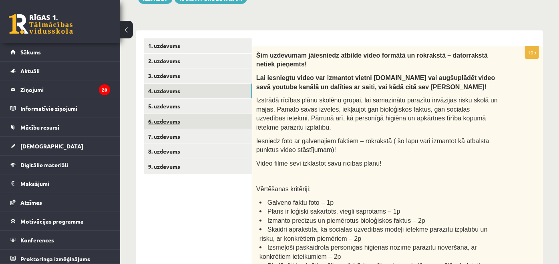
scroll to position [0, 0]
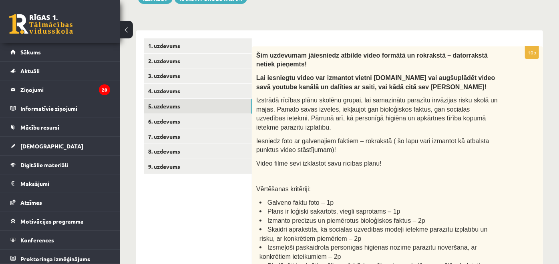
click at [215, 107] on link "5. uzdevums" at bounding box center [198, 106] width 108 height 15
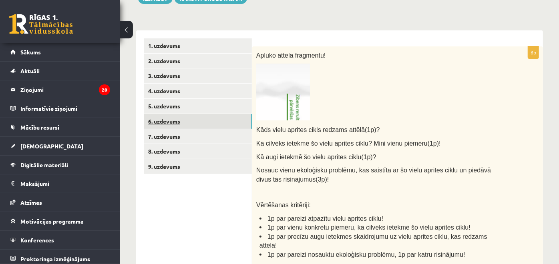
click at [214, 116] on link "6. uzdevums" at bounding box center [198, 121] width 108 height 15
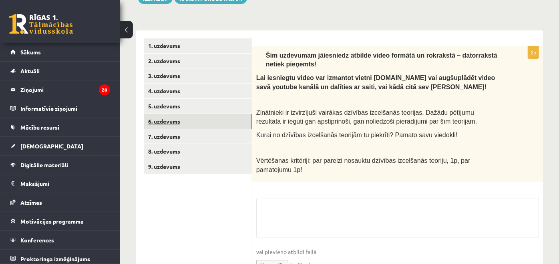
click at [214, 124] on link "6. uzdevums" at bounding box center [198, 121] width 108 height 15
click at [209, 141] on link "7. uzdevums" at bounding box center [198, 136] width 108 height 15
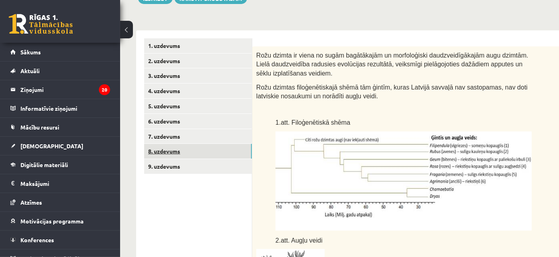
click at [226, 146] on link "8. uzdevums" at bounding box center [198, 151] width 108 height 15
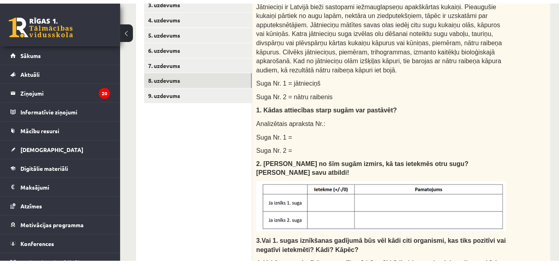
scroll to position [161, 0]
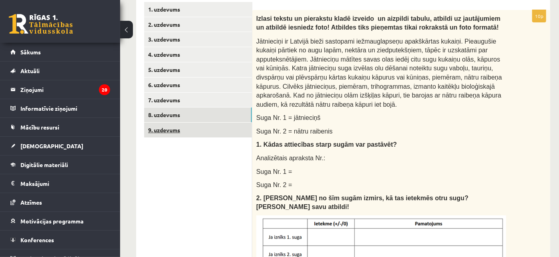
click at [244, 133] on link "9. uzdevums" at bounding box center [198, 130] width 108 height 15
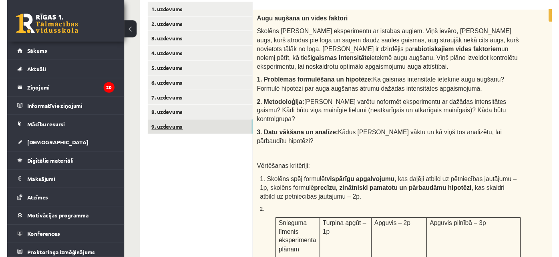
scroll to position [0, 0]
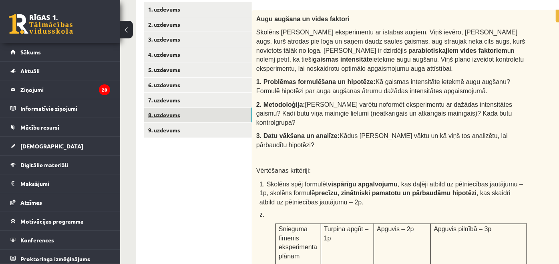
click at [200, 108] on link "8. uzdevums" at bounding box center [198, 115] width 108 height 15
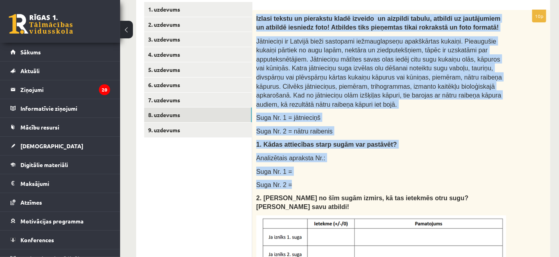
drag, startPoint x: 255, startPoint y: 17, endPoint x: 304, endPoint y: 167, distance: 157.8
click at [304, 167] on div "Izlasi tekstu un pierakstu kladē izveido un aizpildi tabulu, atbildi uz jautāju…" at bounding box center [401, 223] width 298 height 426
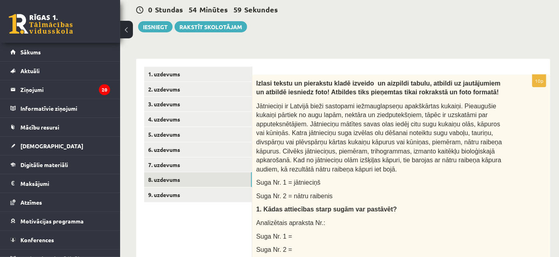
scroll to position [95, 0]
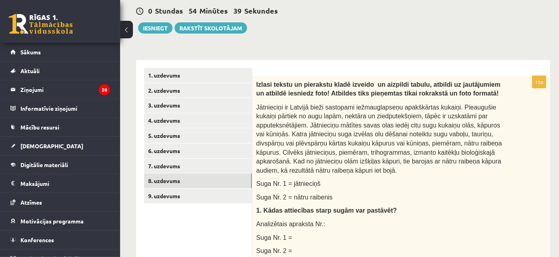
click at [264, 124] on span "Jātnieciņi ir Latvijā bieži sastopami iežmauglapseņu apakškārtas kukaiņi. Pieau…" at bounding box center [379, 139] width 246 height 70
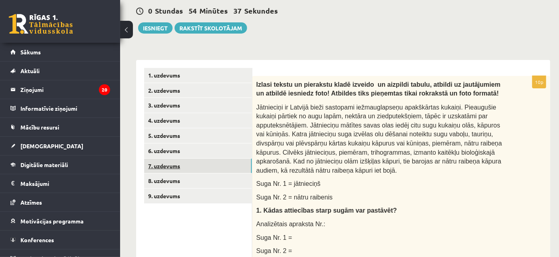
click at [205, 171] on link "7. uzdevums" at bounding box center [198, 166] width 108 height 15
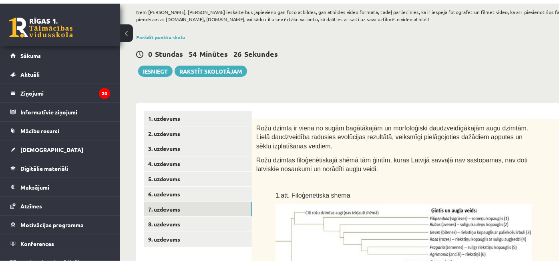
scroll to position [69, 0]
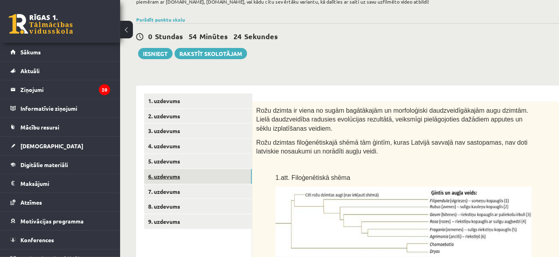
click at [185, 178] on link "6. uzdevums" at bounding box center [198, 176] width 108 height 15
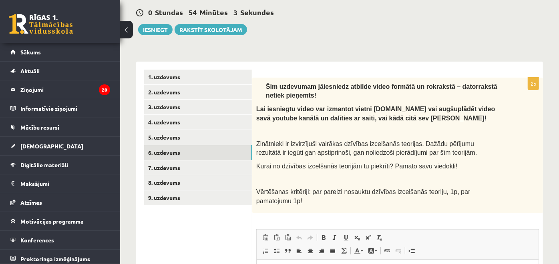
scroll to position [92, 0]
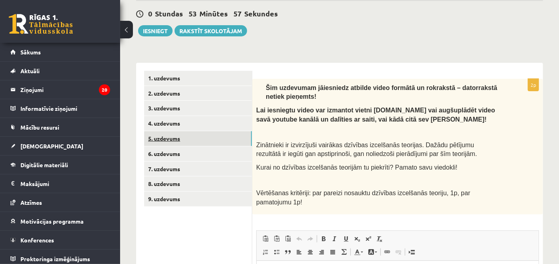
click at [163, 135] on link "5. uzdevums" at bounding box center [198, 138] width 108 height 15
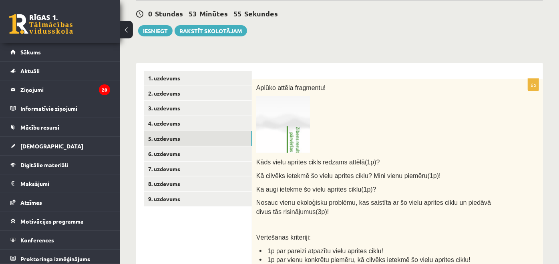
scroll to position [0, 0]
click at [264, 137] on img at bounding box center [283, 124] width 54 height 57
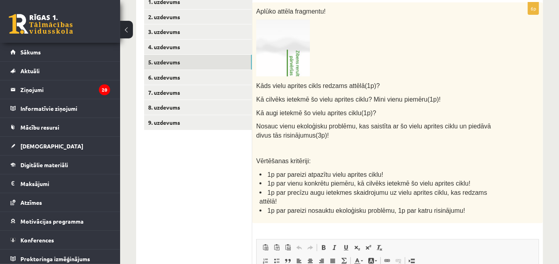
scroll to position [167, 0]
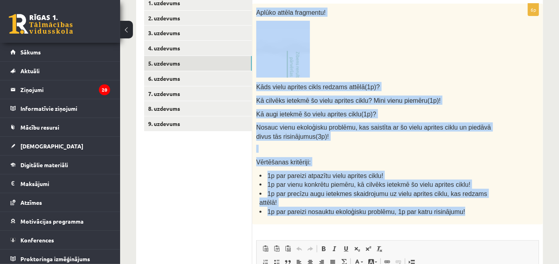
drag, startPoint x: 255, startPoint y: 7, endPoint x: 454, endPoint y: 207, distance: 282.5
click at [454, 207] on div "Aplūko attēla fragmentu! Kāds vielu aprites cikls redzams attēlā(1p)? Kā cilvēk…" at bounding box center [397, 114] width 291 height 221
click at [384, 48] on p at bounding box center [377, 49] width 243 height 57
click at [377, 52] on p at bounding box center [377, 49] width 243 height 57
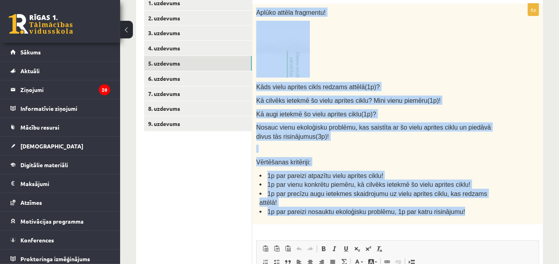
drag, startPoint x: 377, startPoint y: 52, endPoint x: 288, endPoint y: 38, distance: 90.5
click at [288, 38] on img at bounding box center [283, 49] width 54 height 57
click at [352, 28] on p at bounding box center [377, 49] width 243 height 57
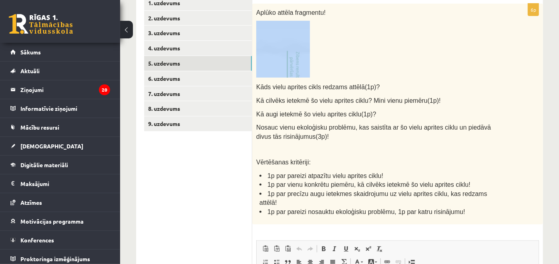
click at [352, 28] on p at bounding box center [377, 49] width 243 height 57
click at [289, 46] on img at bounding box center [283, 49] width 54 height 57
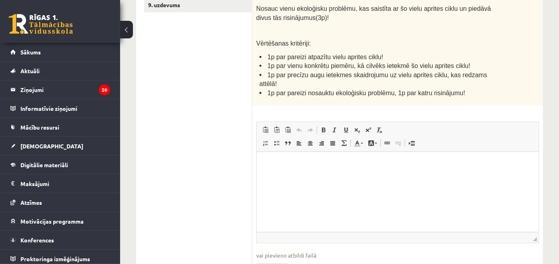
scroll to position [301, 0]
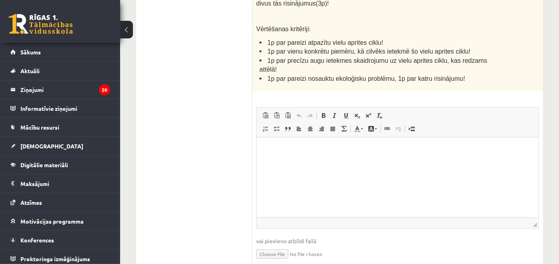
click at [288, 156] on html at bounding box center [397, 149] width 282 height 24
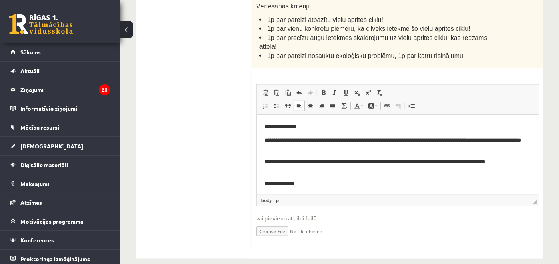
scroll to position [6, 0]
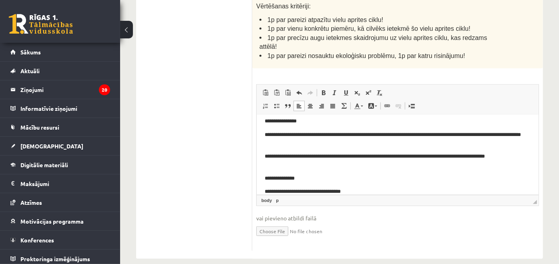
drag, startPoint x: 310, startPoint y: 193, endPoint x: 569, endPoint y: 299, distance: 280.2
click at [310, 193] on p "**********" at bounding box center [393, 191] width 259 height 8
click at [367, 187] on body "**********" at bounding box center [397, 156] width 266 height 79
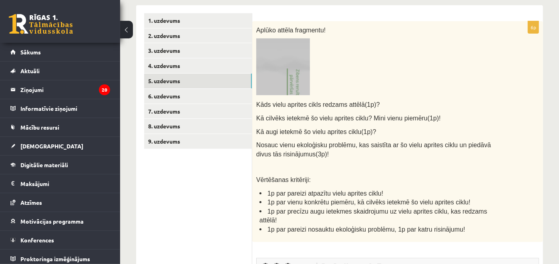
scroll to position [145, 0]
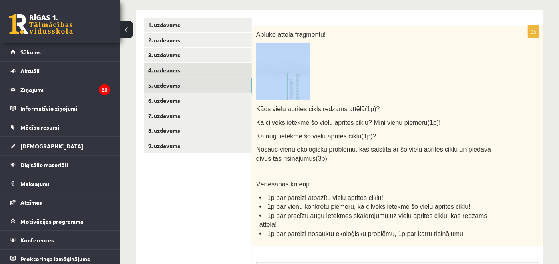
click at [212, 70] on link "4. uzdevums" at bounding box center [198, 70] width 108 height 15
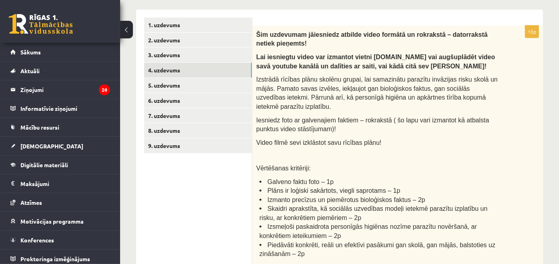
scroll to position [0, 0]
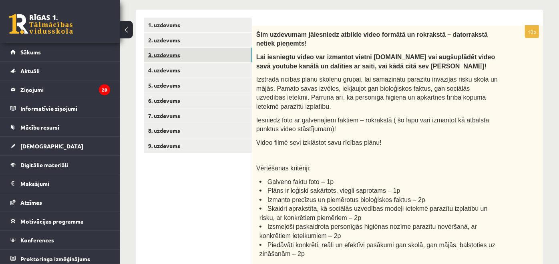
click at [165, 58] on link "3. uzdevums" at bounding box center [198, 55] width 108 height 15
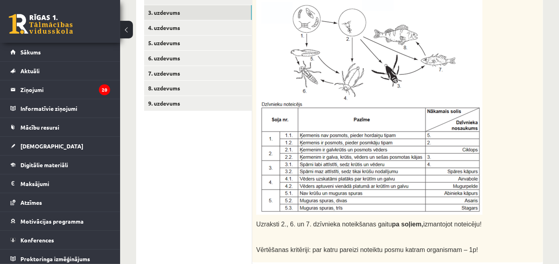
scroll to position [124, 0]
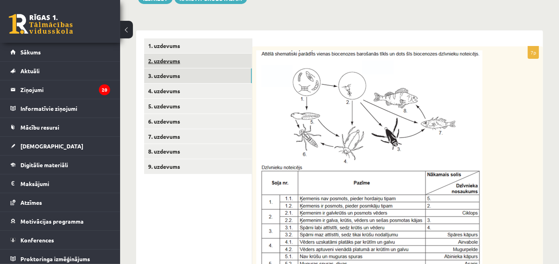
click at [237, 56] on link "2. uzdevums" at bounding box center [198, 61] width 108 height 15
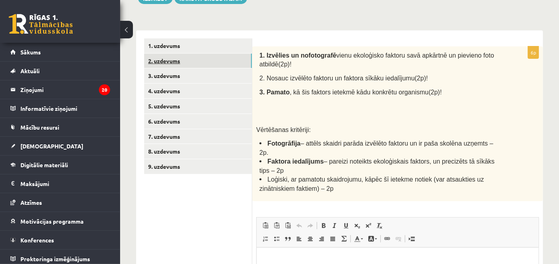
scroll to position [0, 0]
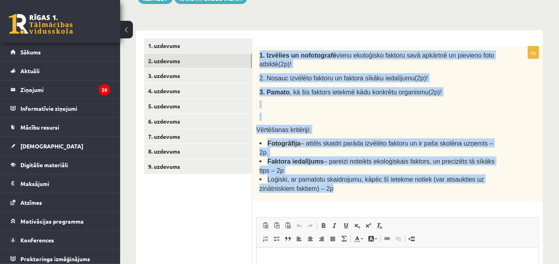
drag, startPoint x: 257, startPoint y: 56, endPoint x: 321, endPoint y: 167, distance: 127.8
click at [321, 167] on div "1. Izvēlies un nofotografē vienu ekoloģisko faktoru savā apkārtnē un pievieno f…" at bounding box center [397, 123] width 291 height 155
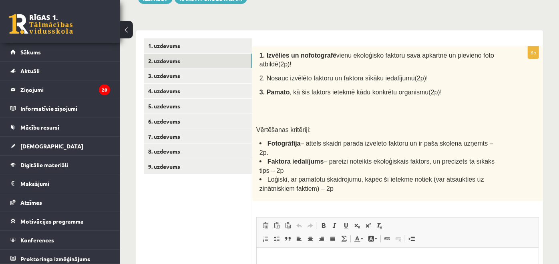
click at [232, 33] on div "1. uzdevums 2. uzdevums 3. uzdevums 4. uzdevums 5. uzdevums 6. uzdevums 7. uzde…" at bounding box center [194, 210] width 116 height 361
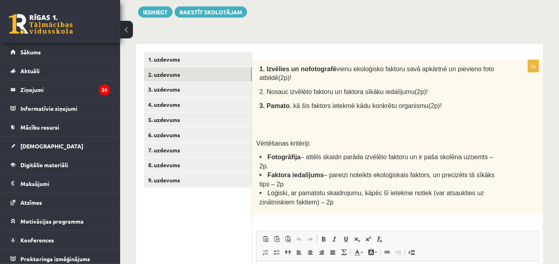
scroll to position [124, 0]
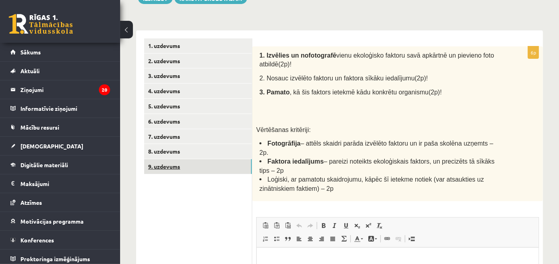
click at [225, 161] on link "9. uzdevums" at bounding box center [198, 166] width 108 height 15
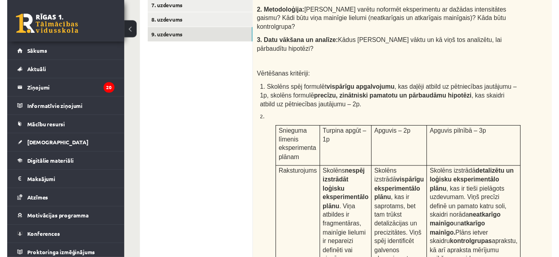
scroll to position [176, 0]
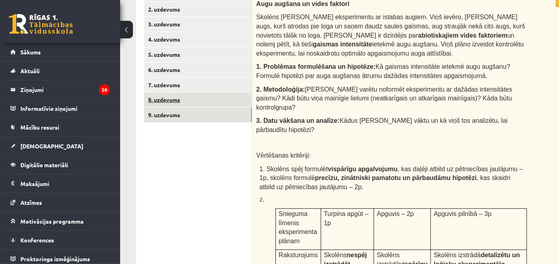
click at [162, 99] on link "8. uzdevums" at bounding box center [198, 99] width 108 height 15
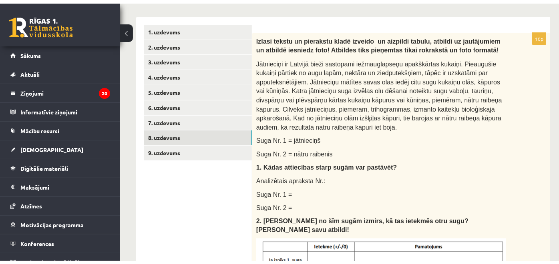
scroll to position [132, 0]
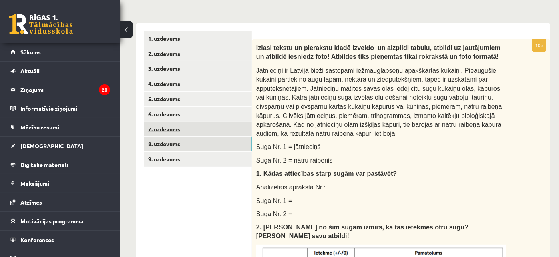
click at [157, 127] on link "7. uzdevums" at bounding box center [198, 129] width 108 height 15
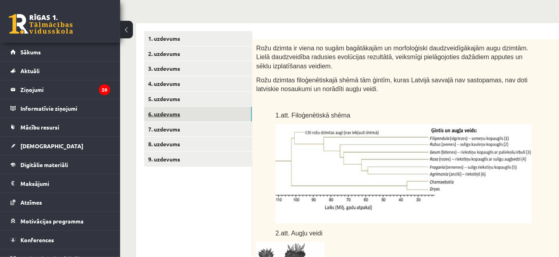
click at [173, 114] on link "6. uzdevums" at bounding box center [198, 114] width 108 height 15
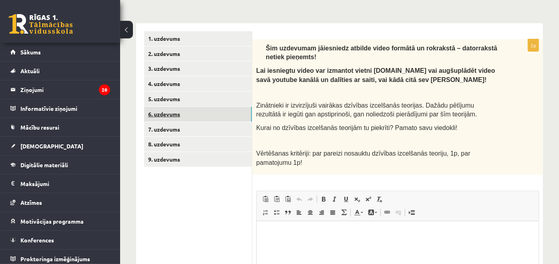
scroll to position [0, 0]
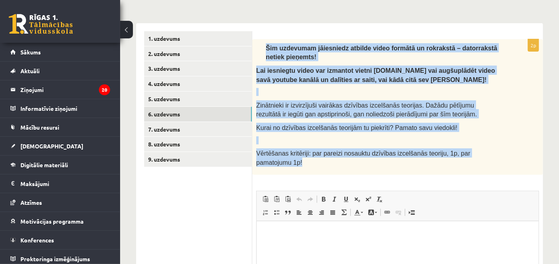
drag, startPoint x: 261, startPoint y: 43, endPoint x: 504, endPoint y: 148, distance: 264.4
click at [504, 148] on div "Šim uzdevumam jāiesniedz atbilde video formātā un rokrakstā – datorrakstā netie…" at bounding box center [397, 107] width 291 height 136
click at [214, 96] on link "5. uzdevums" at bounding box center [198, 99] width 108 height 15
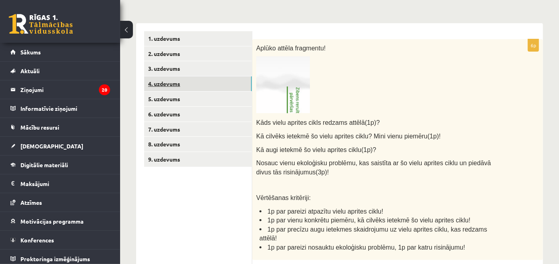
click at [207, 81] on link "4. uzdevums" at bounding box center [198, 83] width 108 height 15
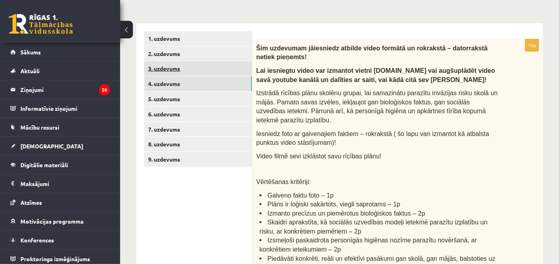
click at [200, 74] on link "3. uzdevums" at bounding box center [198, 68] width 108 height 15
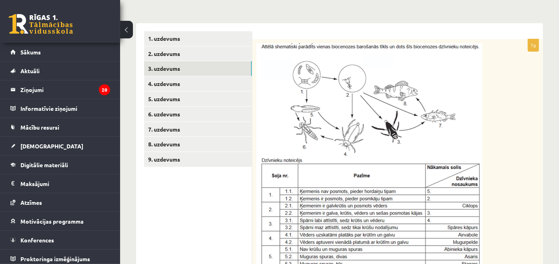
click at [358, 54] on img at bounding box center [369, 157] width 226 height 228
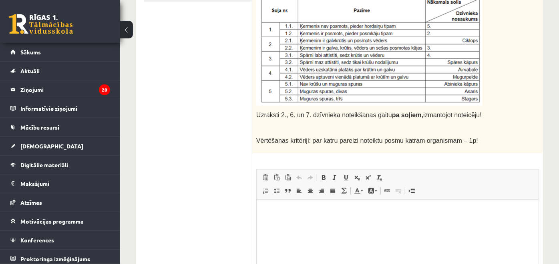
scroll to position [310, 0]
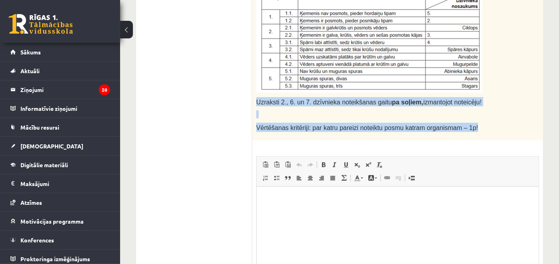
drag, startPoint x: 256, startPoint y: 99, endPoint x: 469, endPoint y: 135, distance: 216.0
click at [469, 135] on div "Uzraksti 2., 6. un 7. dzīvnieka noteikšanas gaitu pa soļiem, izmantojot noteicē…" at bounding box center [397, 0] width 291 height 279
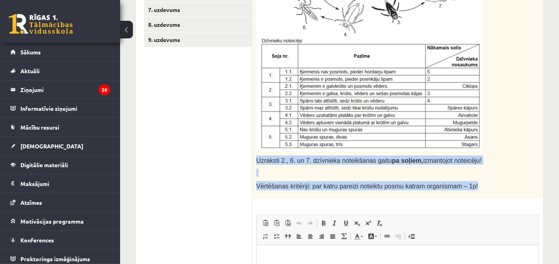
scroll to position [265, 0]
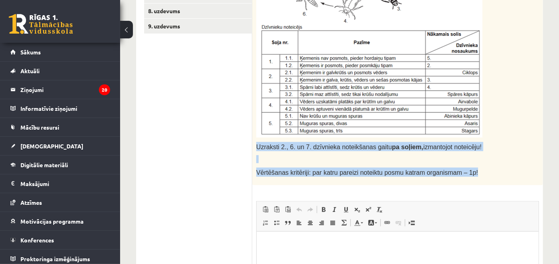
click at [314, 228] on span "Insert/Remove Numbered List Insert/Remove Bulleted List Block Quote Align Left …" at bounding box center [306, 223] width 92 height 13
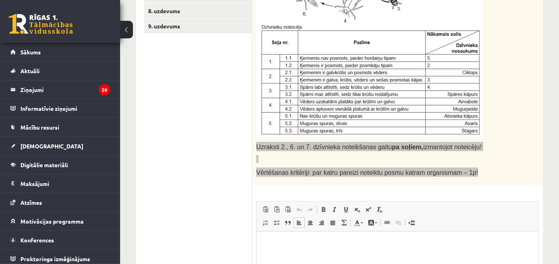
click at [311, 240] on p "Editor, wiswyg-editor-user-answer-47433848353360" at bounding box center [397, 243] width 266 height 8
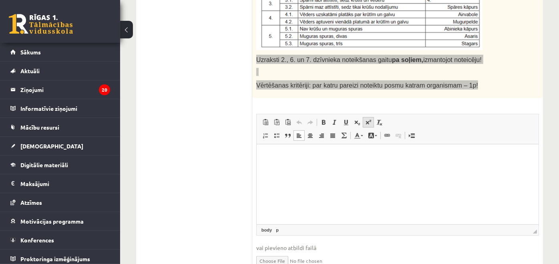
scroll to position [355, 0]
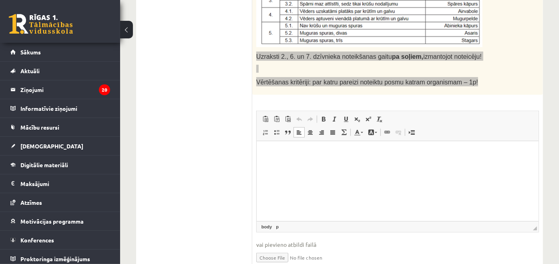
click at [316, 151] on p "Editor, wiswyg-editor-user-answer-47433848353360" at bounding box center [397, 153] width 266 height 8
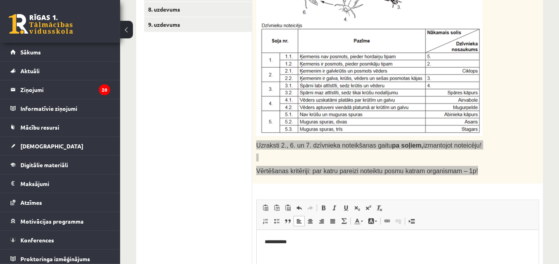
scroll to position [311, 0]
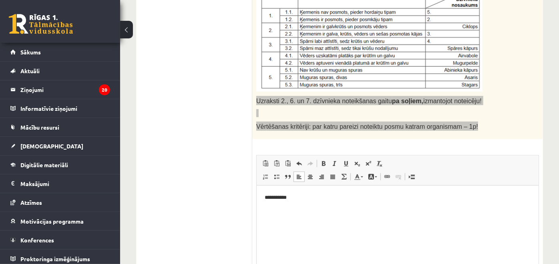
click at [310, 203] on body "**********" at bounding box center [397, 204] width 266 height 22
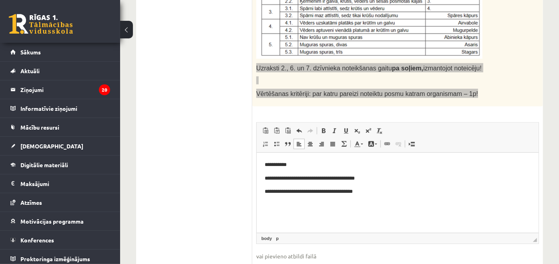
scroll to position [355, 0]
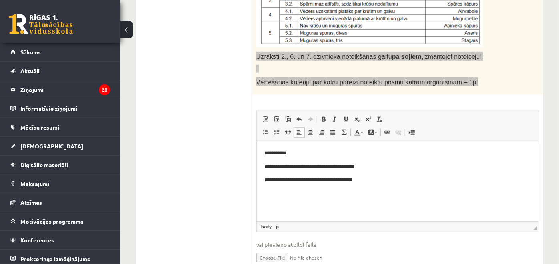
click at [400, 179] on p "**********" at bounding box center [397, 180] width 266 height 8
click at [368, 192] on html "**********" at bounding box center [397, 166] width 282 height 51
click at [372, 182] on p "**********" at bounding box center [397, 180] width 266 height 8
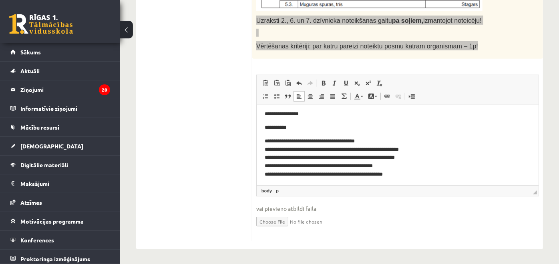
scroll to position [72, 0]
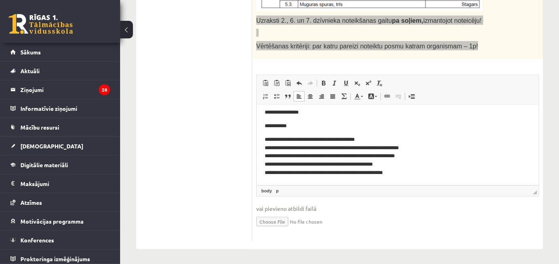
click at [264, 142] on p "**********" at bounding box center [393, 156] width 259 height 42
click at [370, 140] on p "**********" at bounding box center [393, 156] width 259 height 42
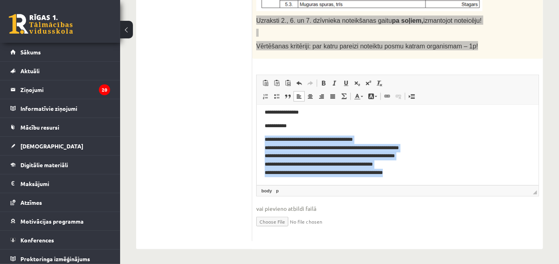
drag, startPoint x: 410, startPoint y: 172, endPoint x: 265, endPoint y: 138, distance: 149.3
click at [265, 138] on p "**********" at bounding box center [393, 156] width 259 height 42
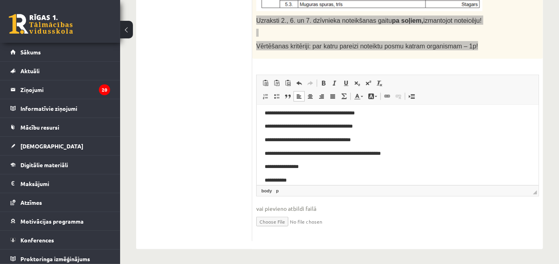
scroll to position [0, 0]
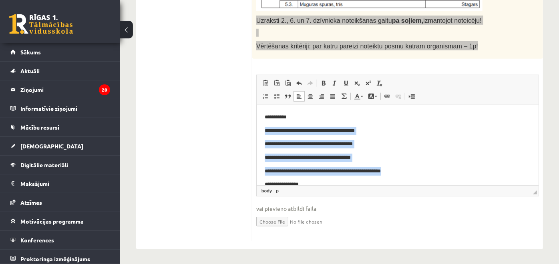
drag, startPoint x: 403, startPoint y: 172, endPoint x: 261, endPoint y: 130, distance: 148.2
click at [261, 130] on html "**********" at bounding box center [397, 164] width 282 height 119
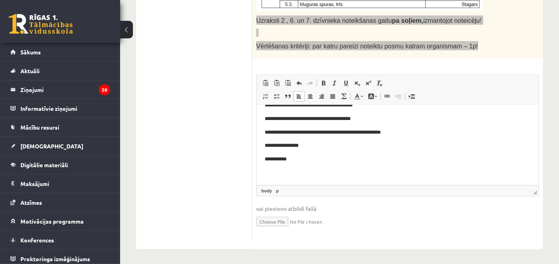
click at [300, 165] on body "**********" at bounding box center [397, 125] width 266 height 103
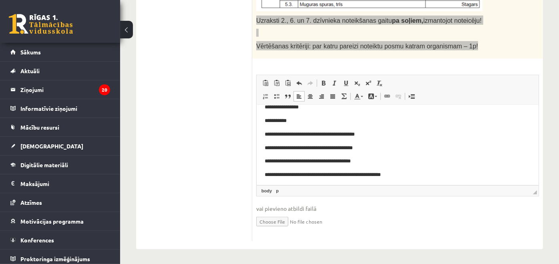
scroll to position [79, 0]
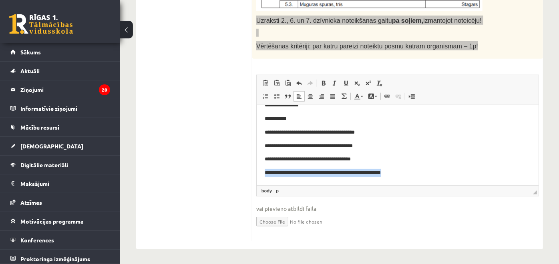
drag, startPoint x: 417, startPoint y: 174, endPoint x: 261, endPoint y: 169, distance: 156.6
click at [261, 169] on html "**********" at bounding box center [397, 105] width 282 height 159
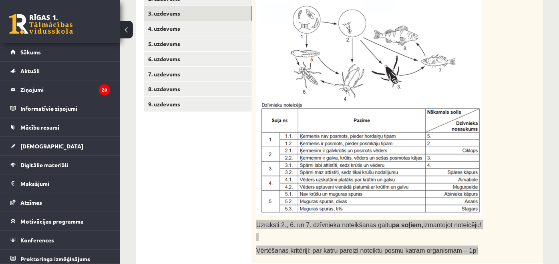
scroll to position [169, 0]
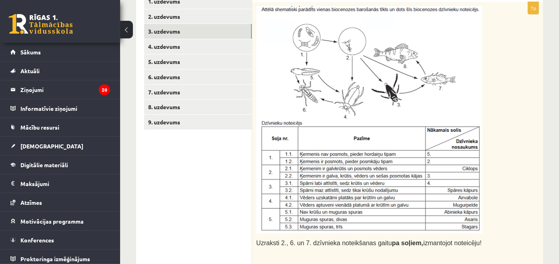
click at [514, 100] on div "Uzraksti 2., 6. un 7. dzīvnieka noteikšanas gaitu pa soļiem, izmantojot noteicē…" at bounding box center [397, 141] width 291 height 279
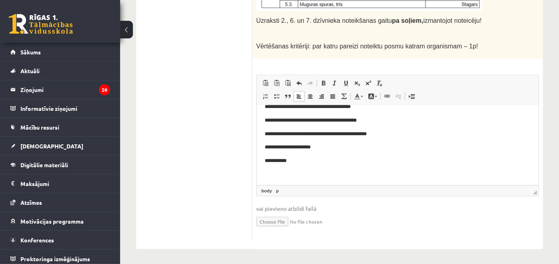
scroll to position [134, 0]
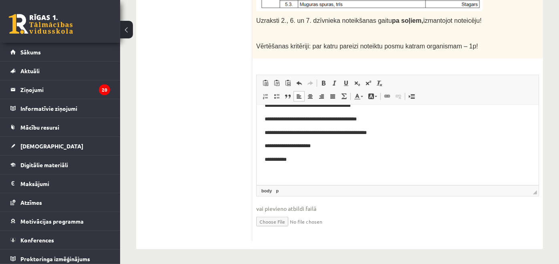
click at [321, 174] on p "Editor, wiswyg-editor-user-answer-47433848353360" at bounding box center [397, 173] width 266 height 8
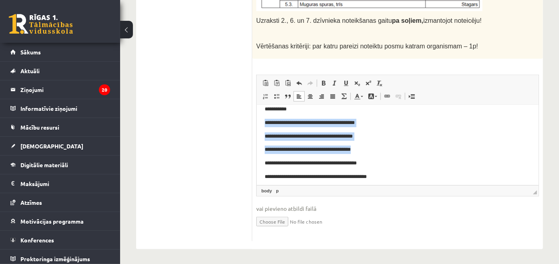
drag, startPoint x: 373, startPoint y: 147, endPoint x: 264, endPoint y: 122, distance: 112.1
click at [264, 122] on body "**********" at bounding box center [397, 122] width 266 height 197
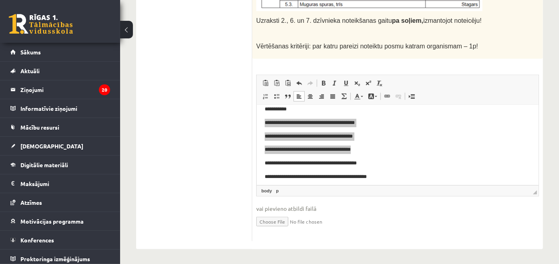
drag, startPoint x: 598, startPoint y: 297, endPoint x: 348, endPoint y: 153, distance: 288.5
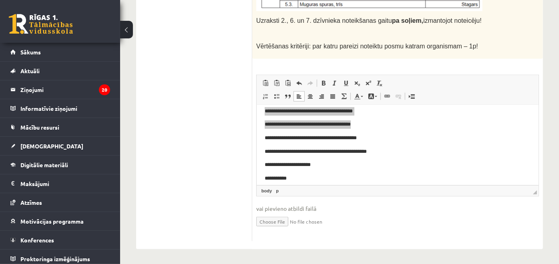
scroll to position [134, 0]
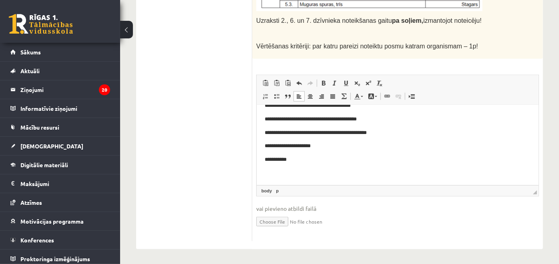
click at [304, 169] on p "Editor, wiswyg-editor-user-answer-47433848353360" at bounding box center [397, 173] width 266 height 8
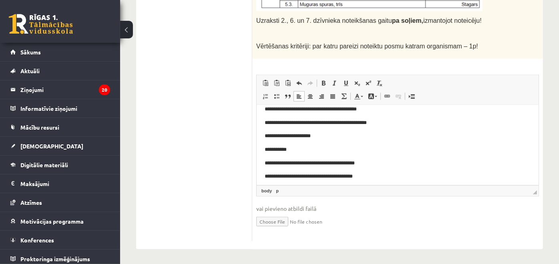
scroll to position [129, 0]
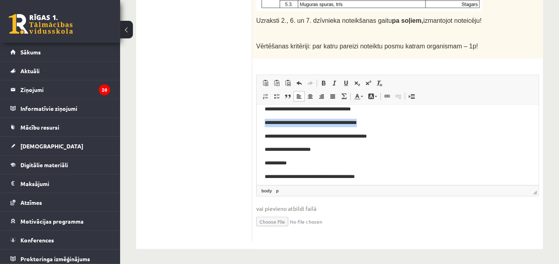
drag, startPoint x: 367, startPoint y: 122, endPoint x: 258, endPoint y: 124, distance: 108.9
click at [258, 124] on html "**********" at bounding box center [397, 102] width 282 height 253
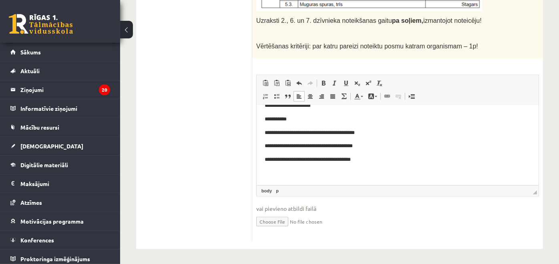
click at [311, 171] on p "Editor, wiswyg-editor-user-answer-47433848353360" at bounding box center [397, 173] width 266 height 8
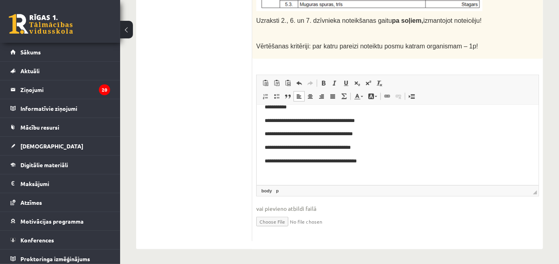
scroll to position [187, 0]
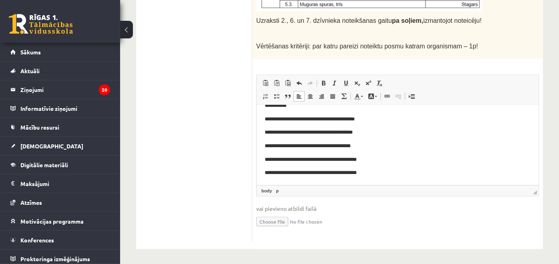
click at [354, 173] on p "**********" at bounding box center [393, 173] width 259 height 8
click at [388, 176] on p "**********" at bounding box center [393, 173] width 259 height 8
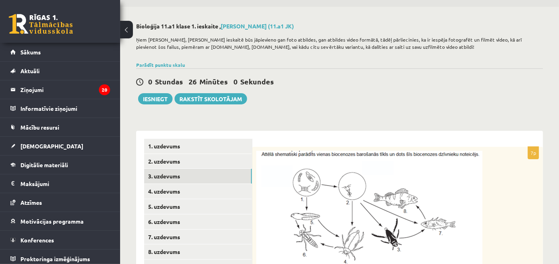
scroll to position [44, 0]
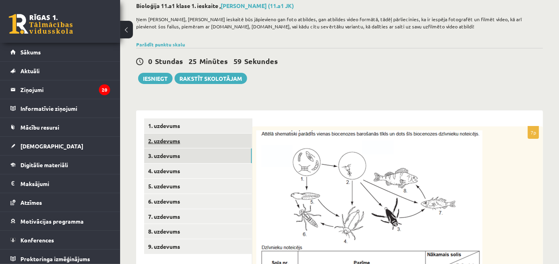
click at [219, 138] on link "2. uzdevums" at bounding box center [198, 141] width 108 height 15
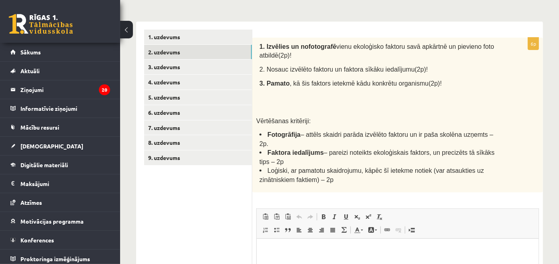
scroll to position [0, 0]
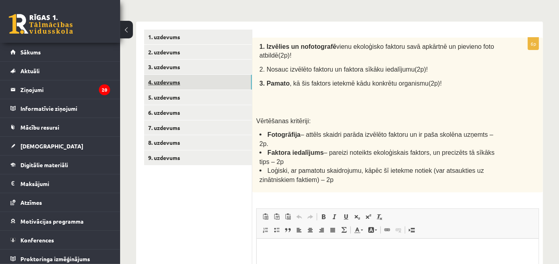
click at [164, 82] on link "4. uzdevums" at bounding box center [198, 82] width 108 height 15
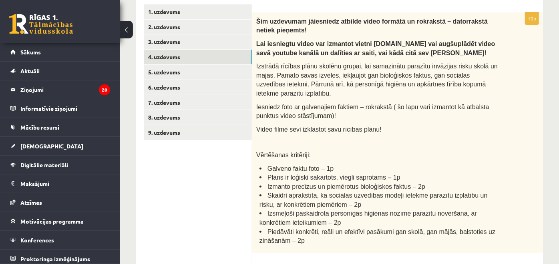
scroll to position [178, 0]
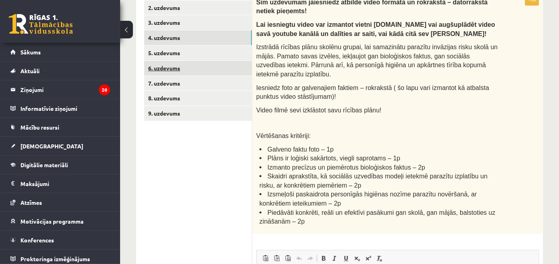
click at [183, 73] on link "6. uzdevums" at bounding box center [198, 68] width 108 height 15
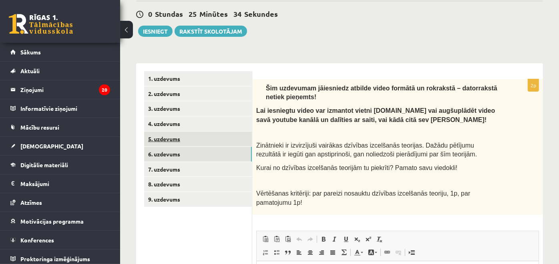
scroll to position [89, 0]
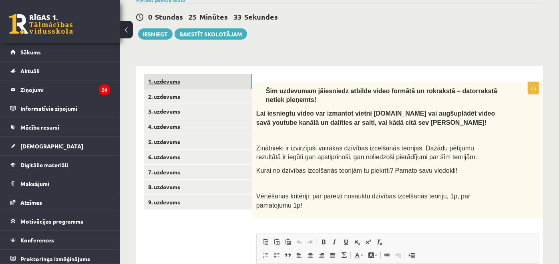
click at [196, 76] on link "1. uzdevums" at bounding box center [198, 81] width 108 height 15
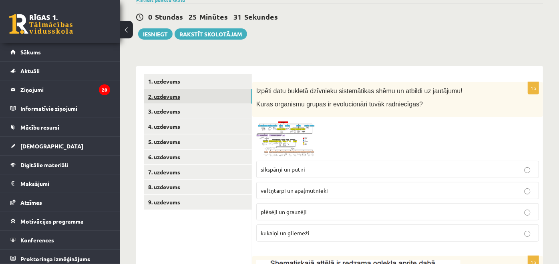
click at [213, 91] on link "2. uzdevums" at bounding box center [198, 96] width 108 height 15
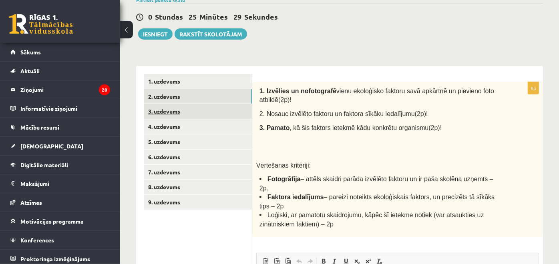
scroll to position [0, 0]
click at [207, 106] on link "3. uzdevums" at bounding box center [198, 111] width 108 height 15
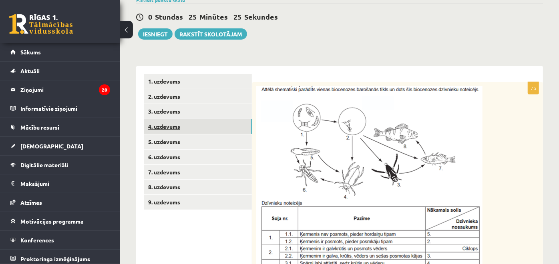
click at [199, 123] on link "4. uzdevums" at bounding box center [198, 126] width 108 height 15
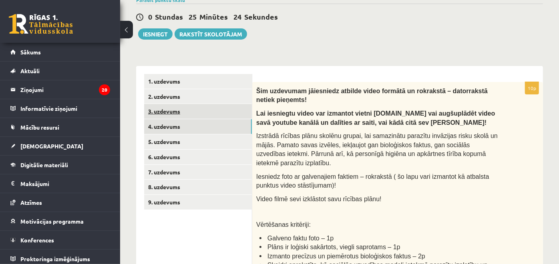
click at [193, 108] on link "3. uzdevums" at bounding box center [198, 111] width 108 height 15
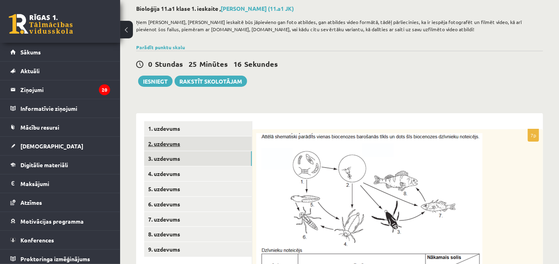
scroll to position [36, 0]
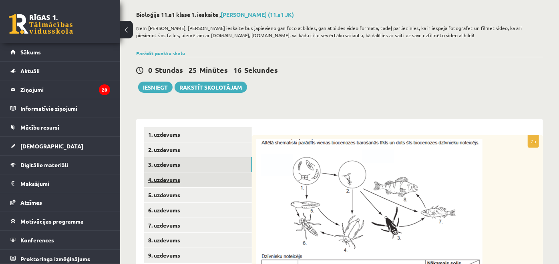
click at [197, 178] on link "4. uzdevums" at bounding box center [198, 180] width 108 height 15
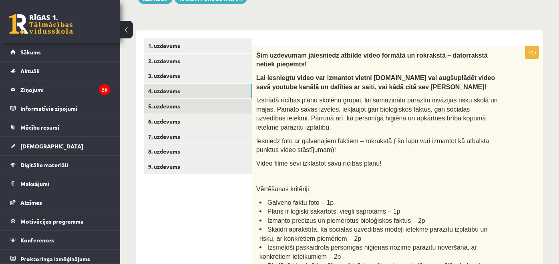
scroll to position [0, 0]
click at [194, 102] on link "5. uzdevums" at bounding box center [198, 106] width 108 height 15
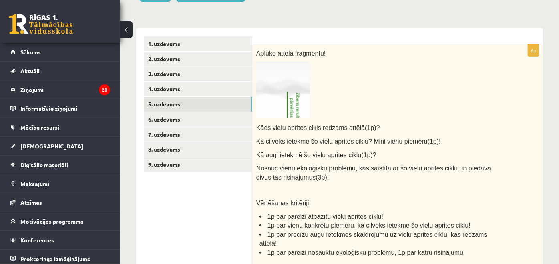
scroll to position [101, 0]
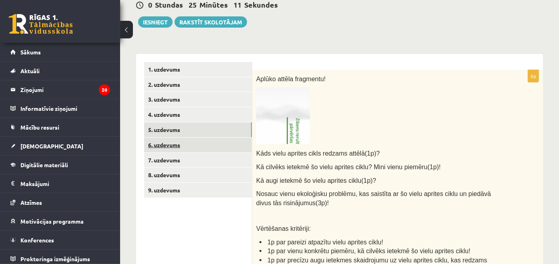
click at [212, 140] on link "6. uzdevums" at bounding box center [198, 145] width 108 height 15
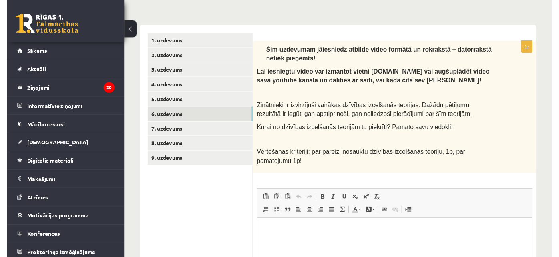
scroll to position [115, 0]
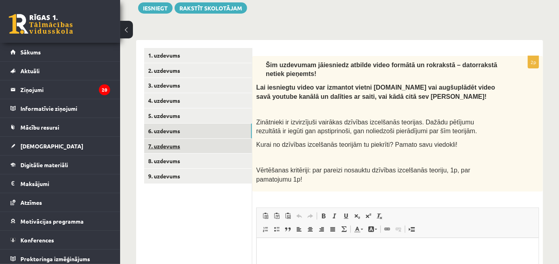
click at [220, 142] on link "7. uzdevums" at bounding box center [198, 146] width 108 height 15
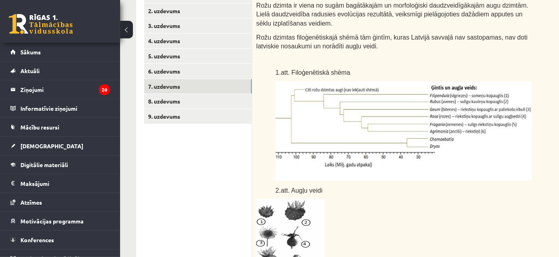
scroll to position [86, 0]
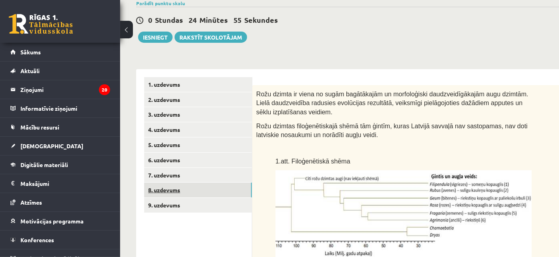
click at [192, 189] on link "8. uzdevums" at bounding box center [198, 190] width 108 height 15
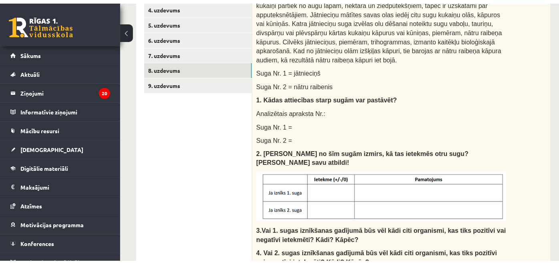
scroll to position [116, 0]
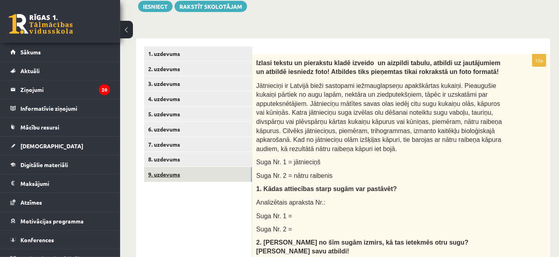
click at [203, 171] on link "9. uzdevums" at bounding box center [198, 174] width 108 height 15
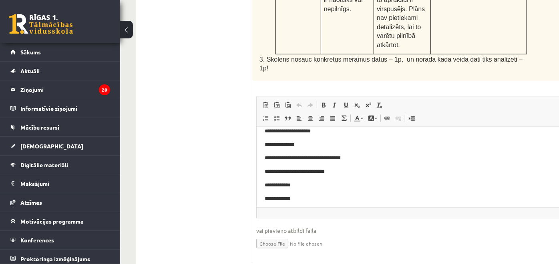
scroll to position [0, 0]
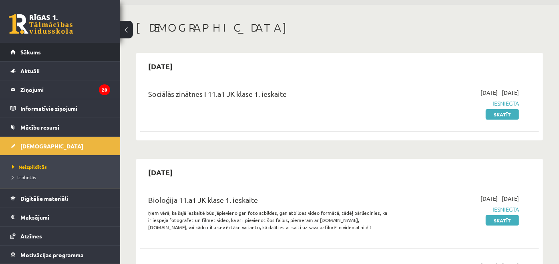
scroll to position [44, 0]
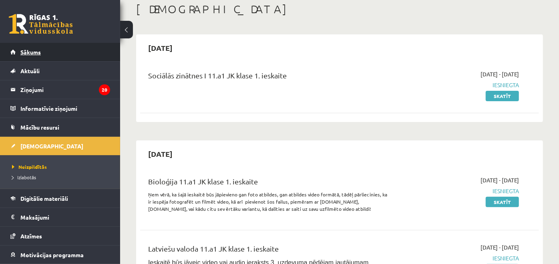
click at [92, 48] on link "Sākums" at bounding box center [60, 52] width 100 height 18
